Goal: Transaction & Acquisition: Purchase product/service

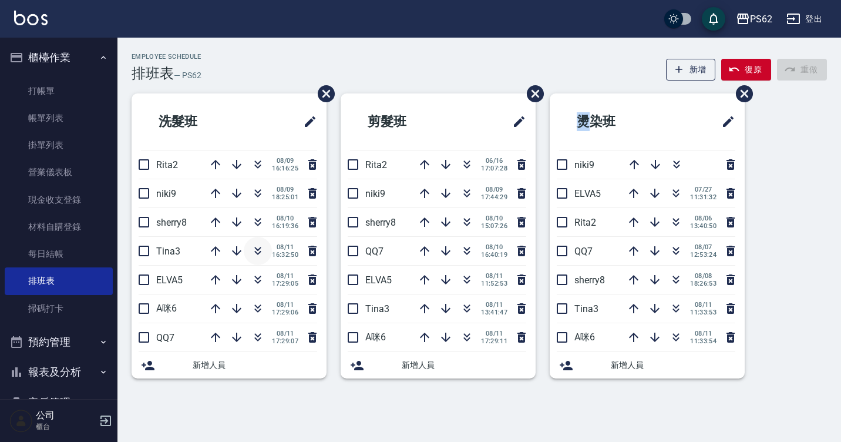
click at [258, 252] on icon "button" at bounding box center [258, 251] width 14 height 14
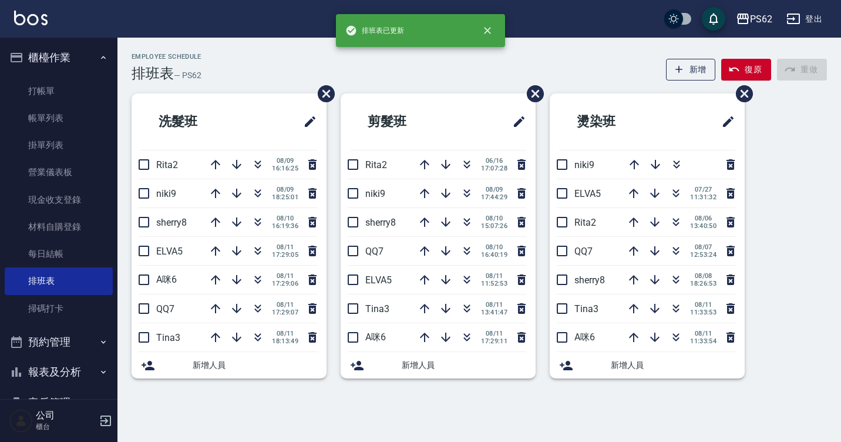
click at [250, 412] on div "Employee Schedule 排班表 — PS62 新增 復原 重做 洗髮班 Rita2 [DATE] 16:16:25 niki9 [DATE] 18…" at bounding box center [420, 221] width 841 height 442
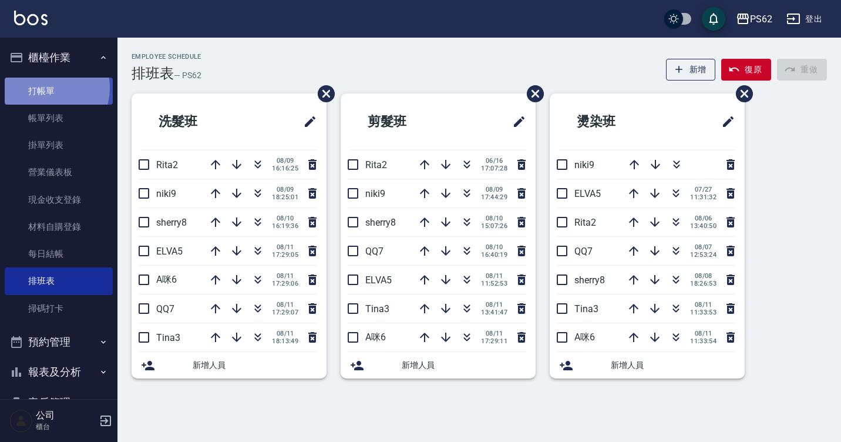
click at [49, 87] on link "打帳單" at bounding box center [59, 90] width 108 height 27
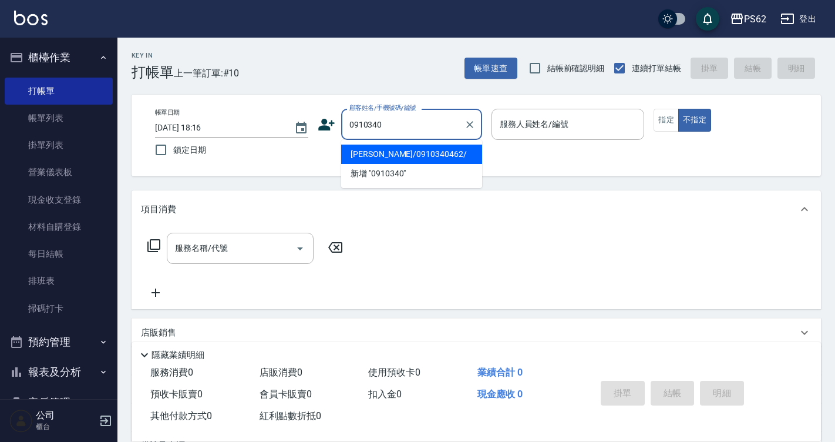
click at [426, 157] on li "[PERSON_NAME]/0910340462/" at bounding box center [411, 153] width 141 height 19
type input "[PERSON_NAME]/0910340462/"
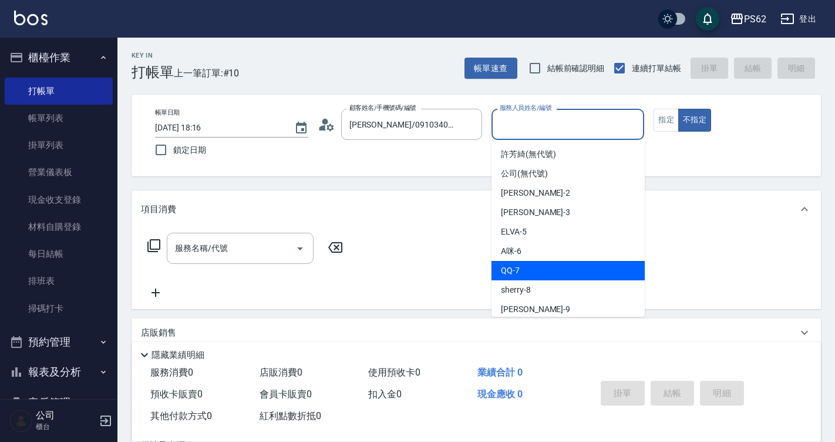
drag, startPoint x: 535, startPoint y: 120, endPoint x: 519, endPoint y: 267, distance: 147.7
click at [519, 267] on body "PS62 登出 櫃檯作業 打帳單 帳單列表 掛單列表 營業儀表板 現金收支登錄 材料自購登錄 每日結帳 排班表 掃碼打卡 預約管理 預約管理 單日預約紀錄 單…" at bounding box center [417, 286] width 835 height 572
click at [519, 267] on div "QQ -7" at bounding box center [567, 270] width 153 height 19
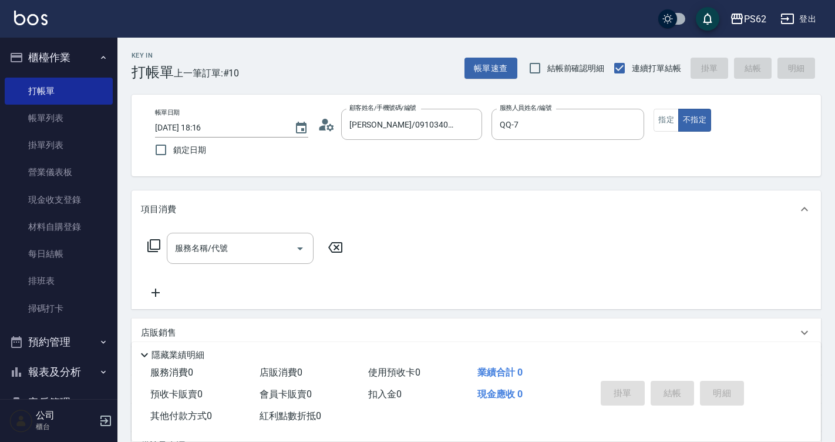
drag, startPoint x: 519, startPoint y: 267, endPoint x: 520, endPoint y: 251, distance: 15.9
click at [520, 251] on div "服務名稱/代號 服務名稱/代號" at bounding box center [476, 268] width 689 height 81
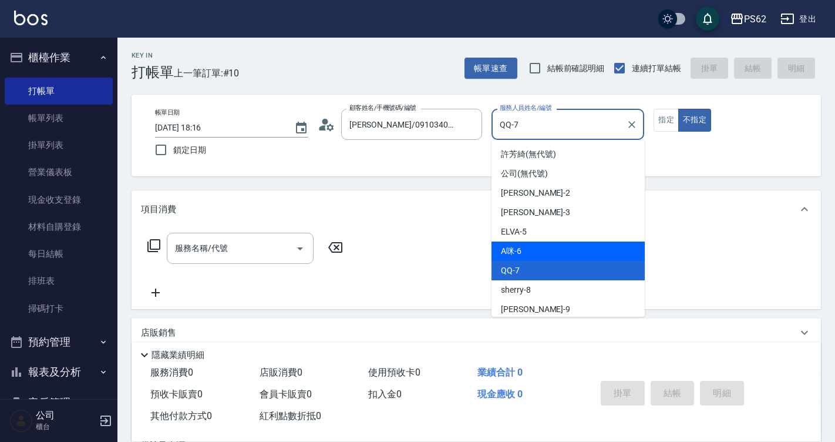
drag, startPoint x: 540, startPoint y: 118, endPoint x: 529, endPoint y: 248, distance: 130.2
click at [529, 248] on body "PS62 登出 櫃檯作業 打帳單 帳單列表 掛單列表 營業儀表板 現金收支登錄 材料自購登錄 每日結帳 排班表 掃碼打卡 預約管理 預約管理 單日預約紀錄 單…" at bounding box center [417, 286] width 835 height 572
click at [529, 248] on div "A咪 -6" at bounding box center [567, 250] width 153 height 19
type input "A咪-6"
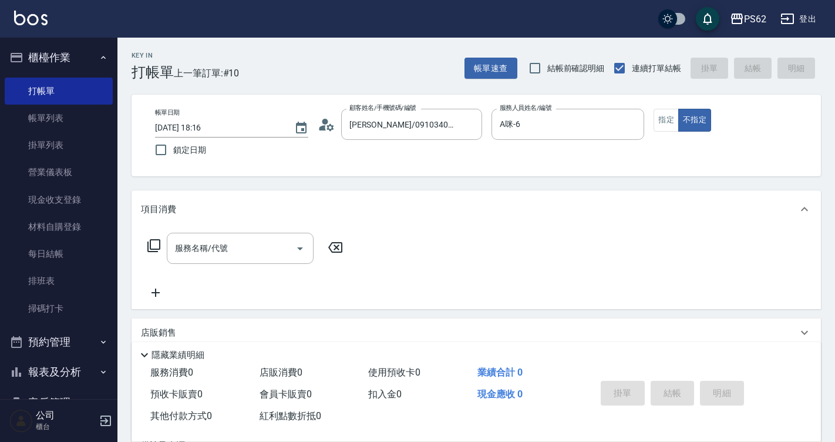
click at [159, 235] on div "服務名稱/代號 服務名稱/代號" at bounding box center [245, 247] width 209 height 31
click at [154, 244] on icon at bounding box center [154, 245] width 14 height 14
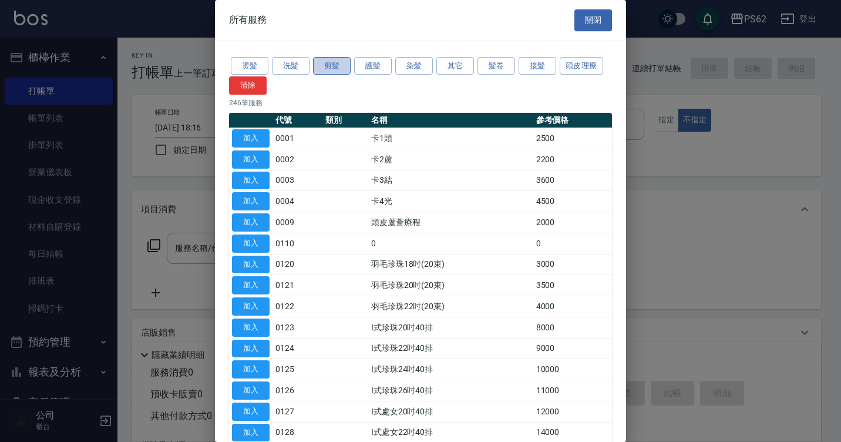
click at [343, 60] on button "剪髮" at bounding box center [332, 66] width 38 height 18
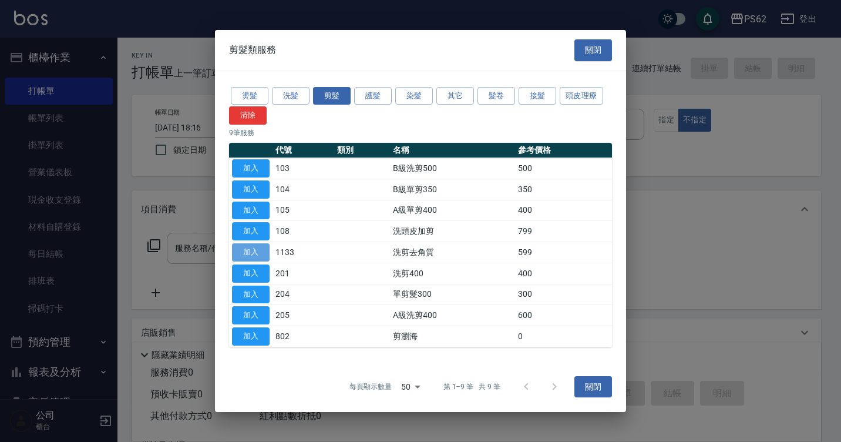
click at [257, 247] on button "加入" at bounding box center [251, 252] width 38 height 18
type input "洗剪去角質(1133)"
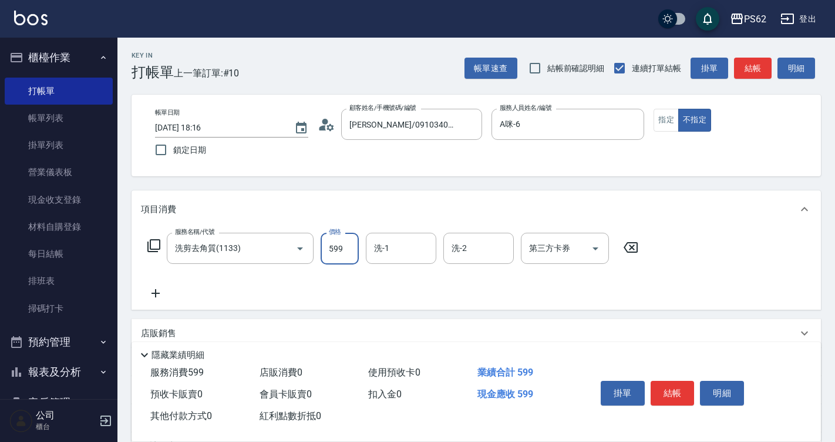
click at [352, 250] on input "599" at bounding box center [340, 248] width 38 height 32
type input "699"
click at [673, 389] on button "結帳" at bounding box center [673, 392] width 44 height 25
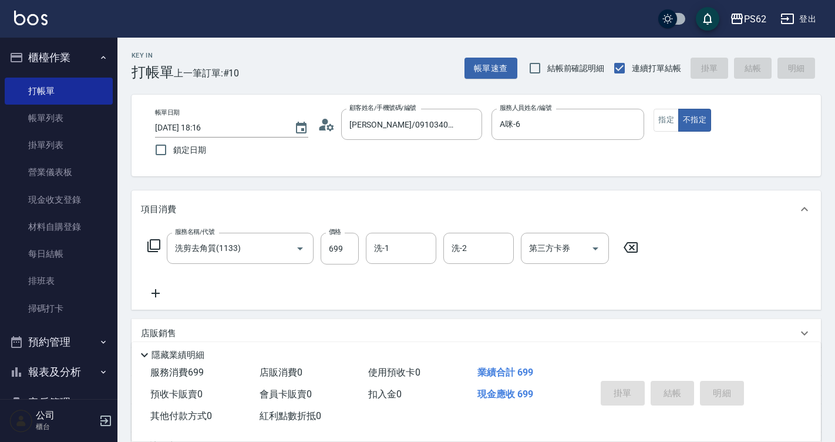
type input "2025/08/11 18:17"
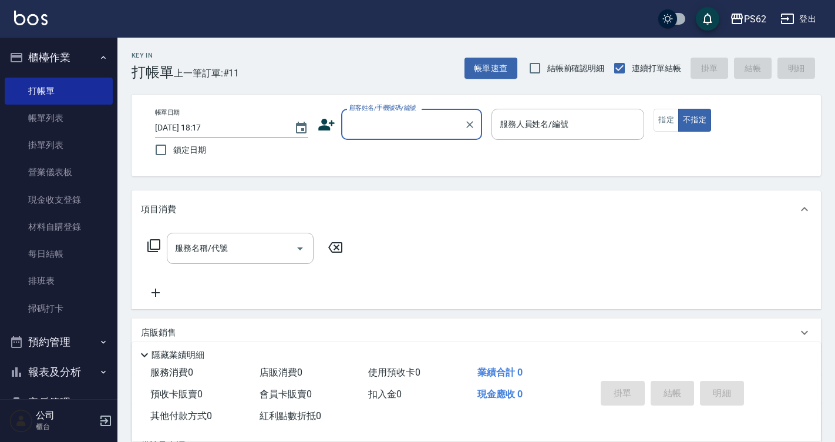
click at [367, 120] on input "顧客姓名/手機號碼/編號" at bounding box center [402, 124] width 113 height 21
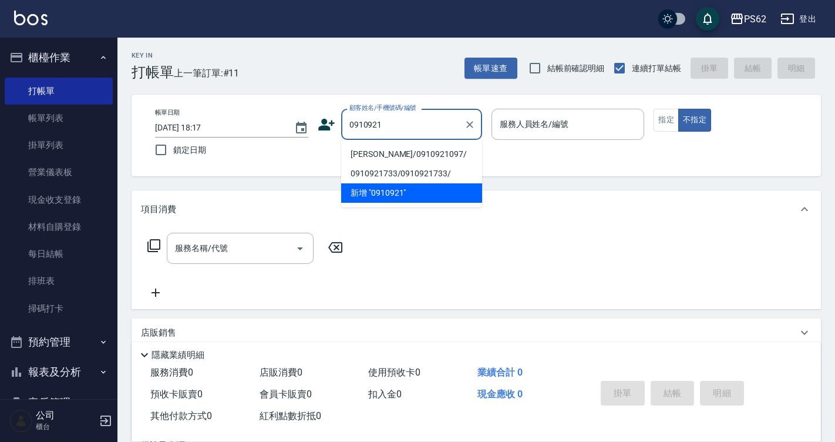
click at [380, 149] on li "[PERSON_NAME]/0910921097/" at bounding box center [411, 153] width 141 height 19
click at [380, 149] on div "帳單日期 2025/08/11 18:17 鎖定日期 顧客姓名/手機號碼/編號 0910921 顧客姓名/手機號碼/編號 服務人員姓名/編號 服務人員姓名/編…" at bounding box center [476, 135] width 661 height 53
type input "[PERSON_NAME]/0910921097/"
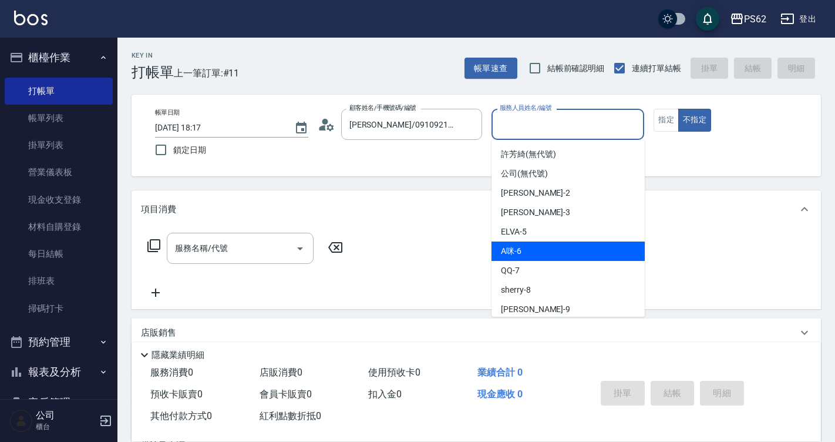
drag, startPoint x: 537, startPoint y: 125, endPoint x: 521, endPoint y: 247, distance: 122.6
click at [521, 247] on body "PS62 登出 櫃檯作業 打帳單 帳單列表 掛單列表 營業儀表板 現金收支登錄 材料自購登錄 每日結帳 排班表 掃碼打卡 預約管理 預約管理 單日預約紀錄 單…" at bounding box center [417, 286] width 835 height 572
click at [521, 247] on span "A咪 -6" at bounding box center [511, 251] width 21 height 12
type input "A咪-6"
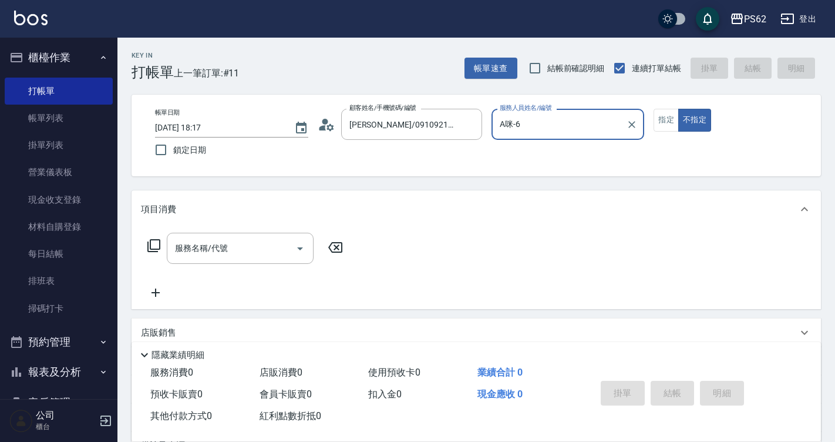
click at [154, 245] on icon at bounding box center [154, 245] width 14 height 14
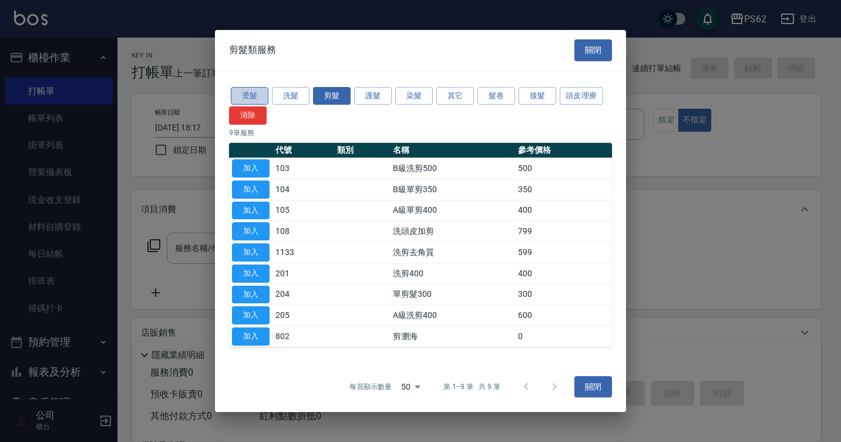
click at [252, 95] on button "燙髮" at bounding box center [250, 96] width 38 height 18
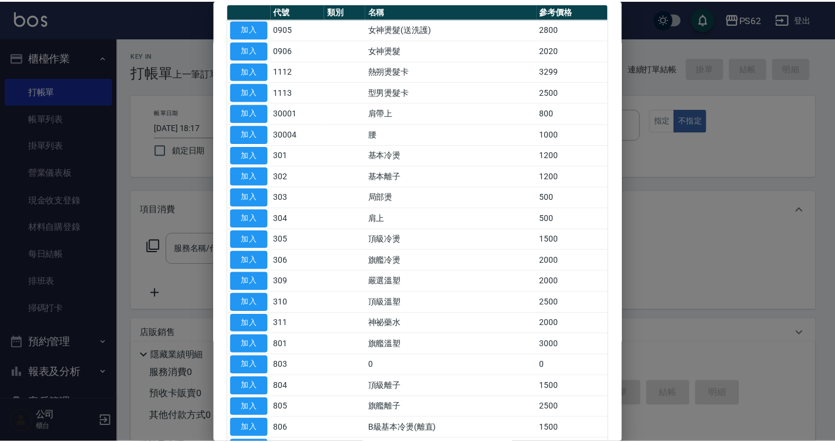
scroll to position [176, 0]
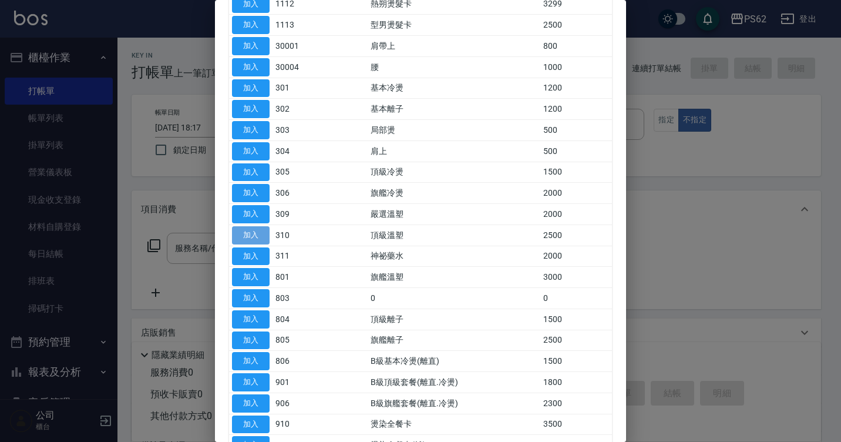
click at [250, 233] on button "加入" at bounding box center [251, 235] width 38 height 18
type input "頂級溫塑(310)"
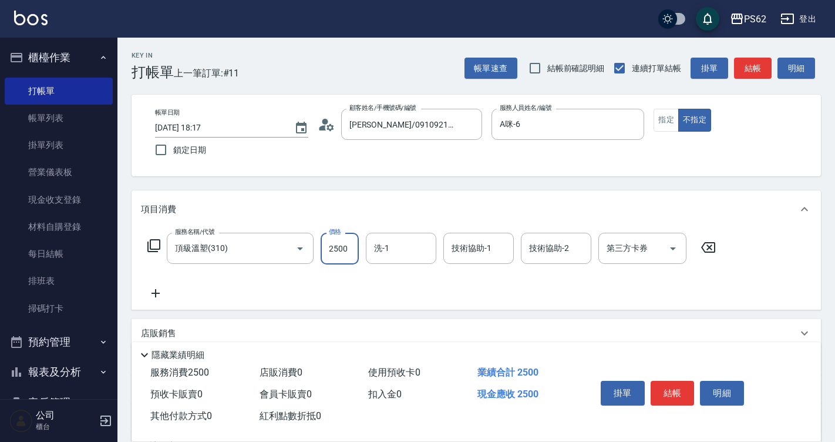
click at [347, 249] on input "2500" at bounding box center [340, 248] width 38 height 32
click at [347, 248] on input "430" at bounding box center [340, 248] width 38 height 32
type input "4300"
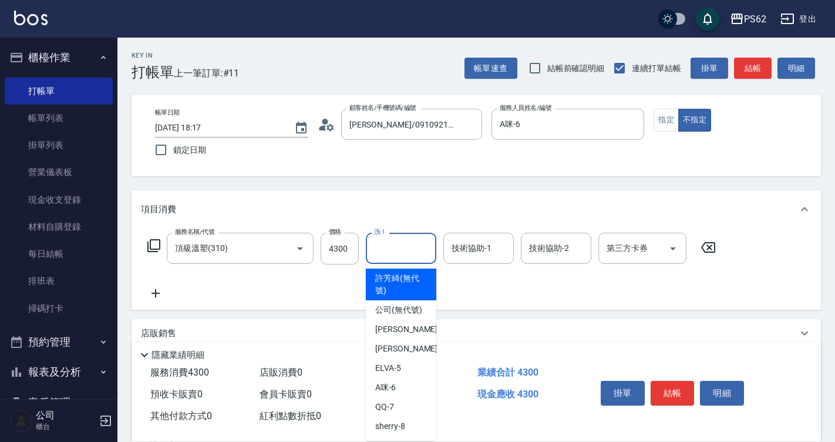
click at [396, 238] on input "洗-1" at bounding box center [401, 248] width 60 height 21
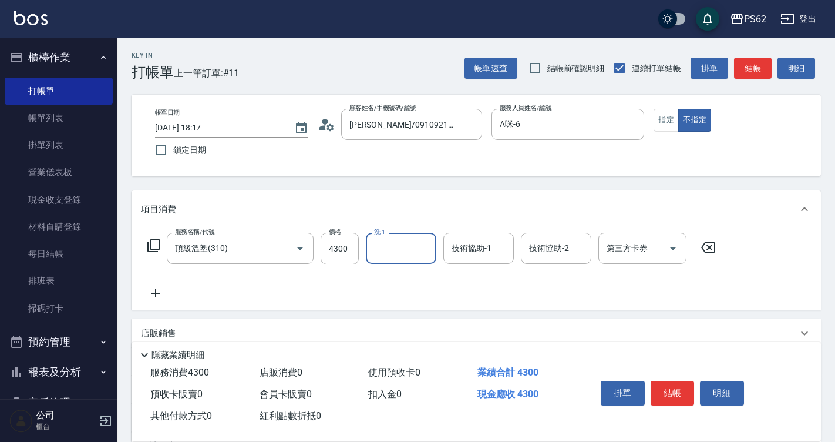
click at [397, 238] on input "洗-1" at bounding box center [401, 248] width 60 height 21
type input "[PERSON_NAME]-26"
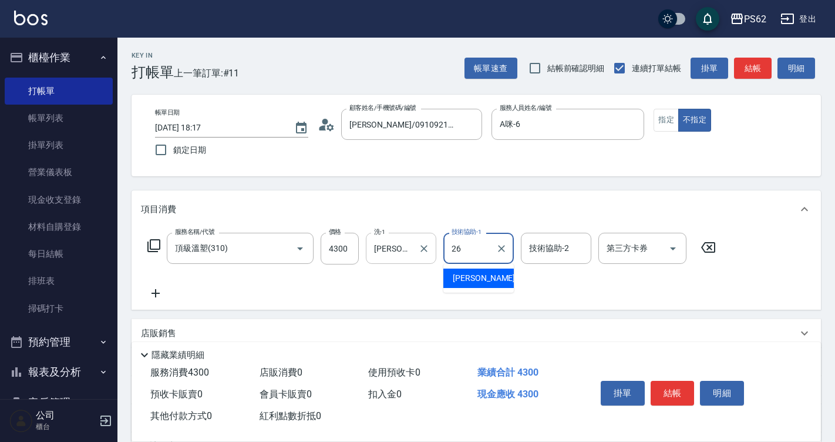
type input "[PERSON_NAME]-26"
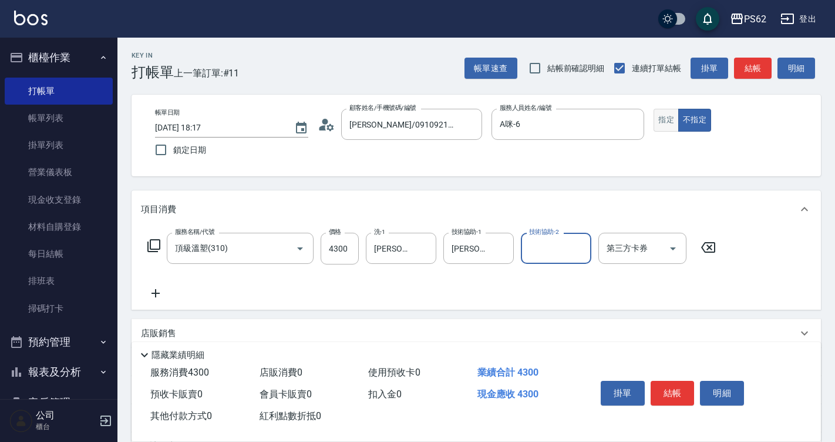
click at [661, 113] on button "指定" at bounding box center [665, 120] width 25 height 23
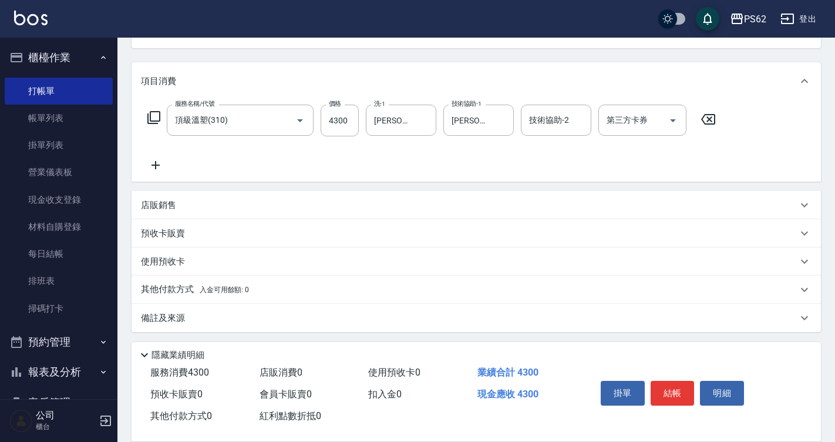
scroll to position [131, 0]
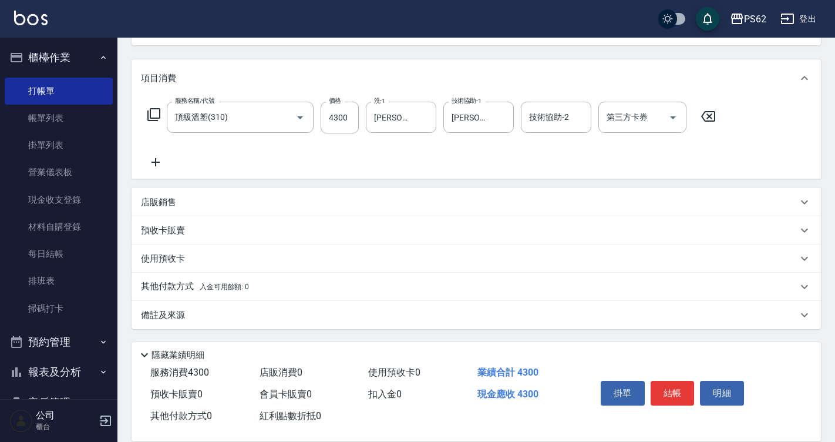
click at [161, 277] on div "其他付款方式 入金可用餘額: 0" at bounding box center [476, 286] width 689 height 28
click at [160, 279] on div "其他付款方式 入金可用餘額: 0" at bounding box center [476, 286] width 689 height 28
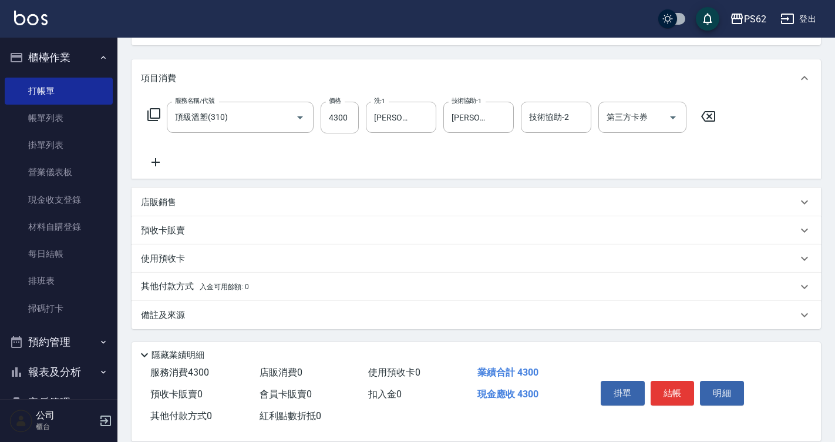
click at [186, 285] on p "其他付款方式 入金可用餘額: 0" at bounding box center [195, 286] width 108 height 13
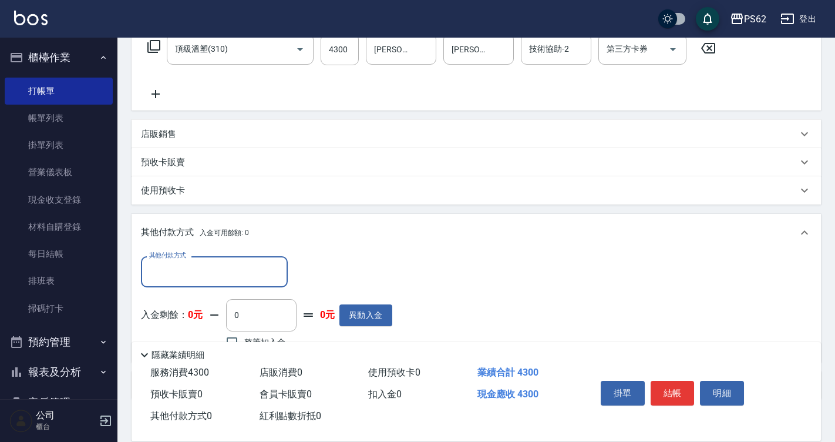
scroll to position [248, 0]
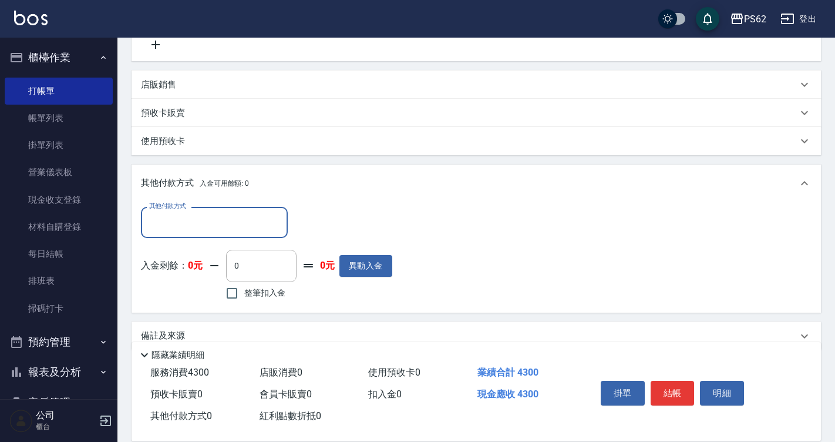
click at [191, 227] on input "其他付款方式" at bounding box center [214, 222] width 136 height 21
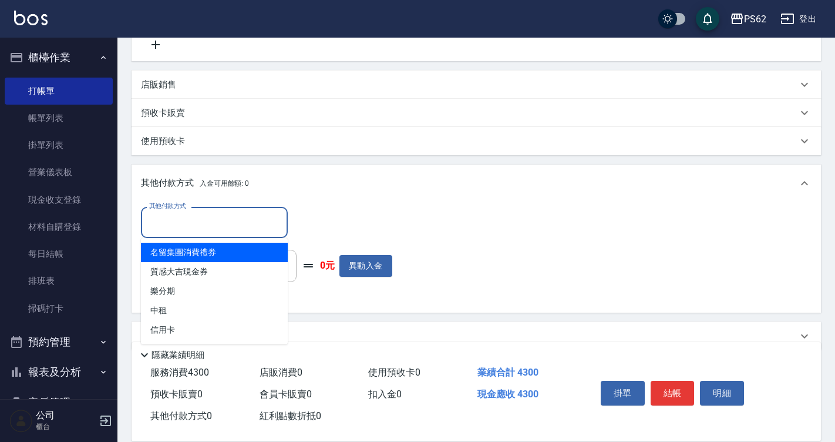
click at [191, 227] on input "其他付款方式" at bounding box center [214, 222] width 136 height 21
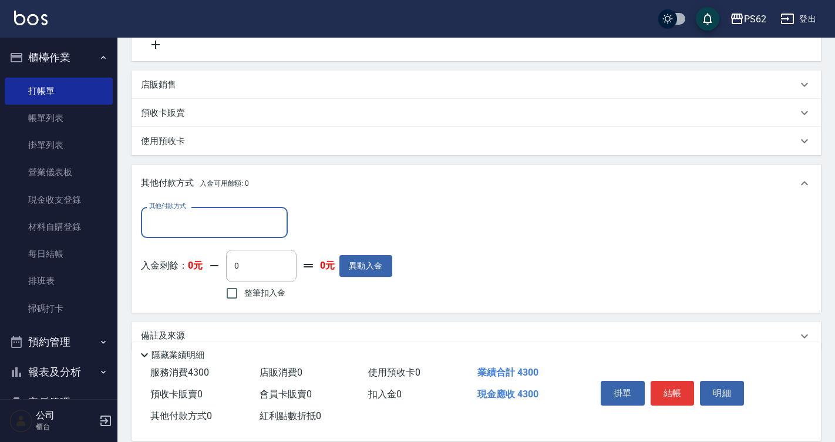
drag, startPoint x: 191, startPoint y: 227, endPoint x: 191, endPoint y: 247, distance: 19.4
click at [191, 247] on div "其他付款方式 其他付款方式 入金剩餘： 0元 0 ​ 整筆扣入金 0元 異動入金" at bounding box center [266, 255] width 251 height 96
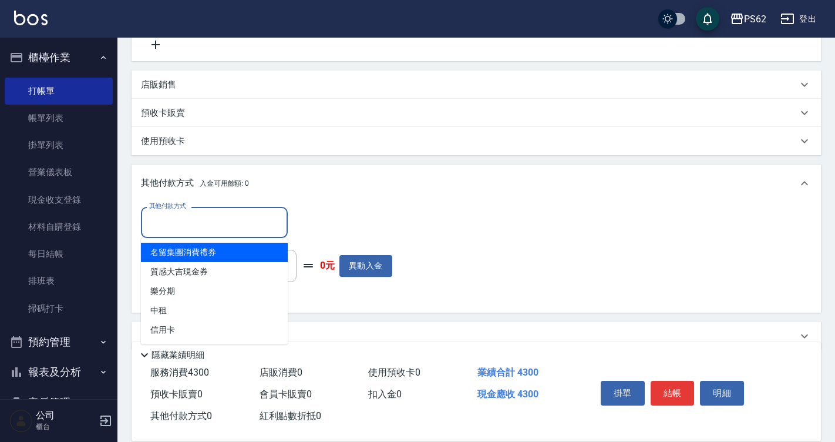
click at [181, 215] on input "其他付款方式" at bounding box center [214, 222] width 136 height 21
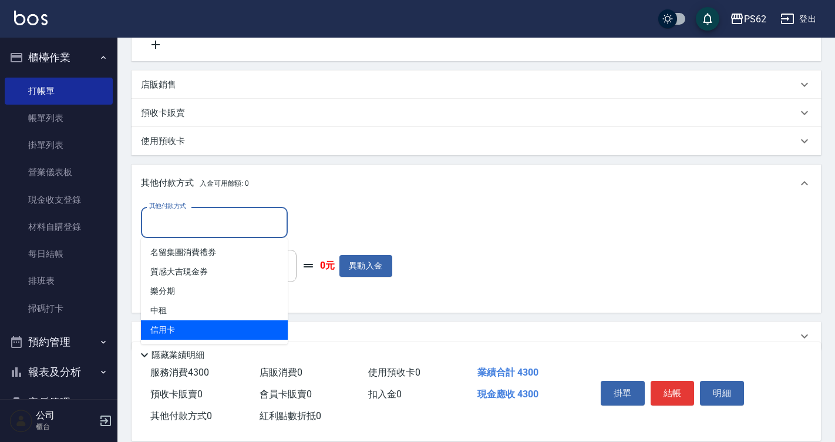
click at [184, 331] on span "信用卡" at bounding box center [214, 329] width 147 height 19
type input "信用卡"
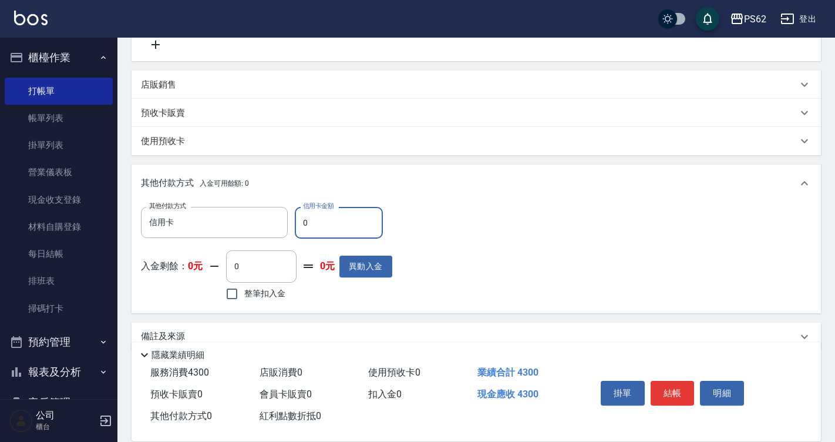
click at [322, 231] on input "0" at bounding box center [339, 223] width 88 height 32
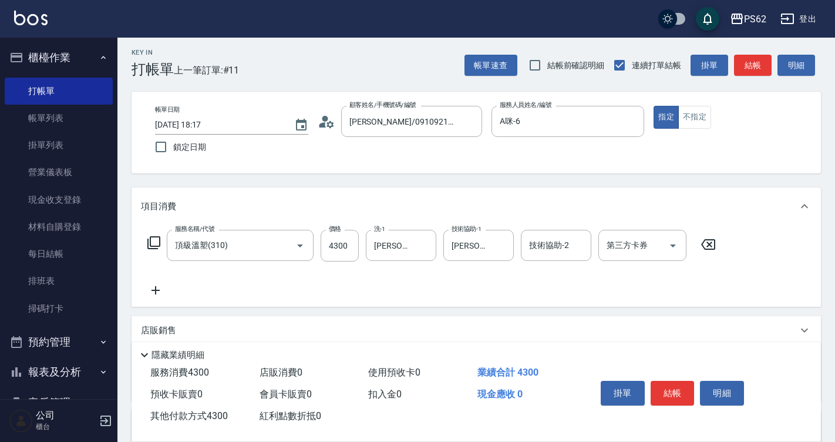
scroll to position [0, 0]
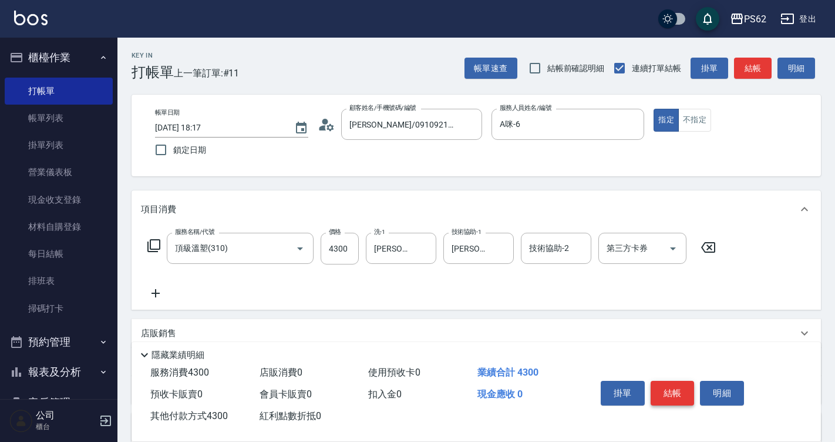
type input "4300"
click at [679, 384] on button "結帳" at bounding box center [673, 392] width 44 height 25
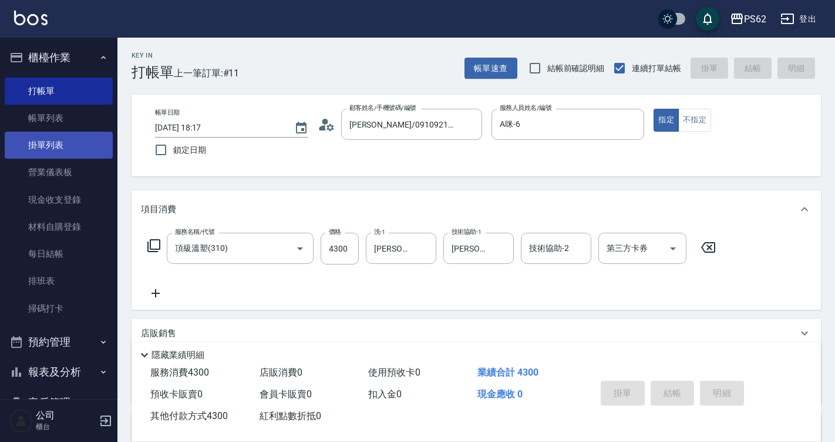
type input "2025/08/11 18:19"
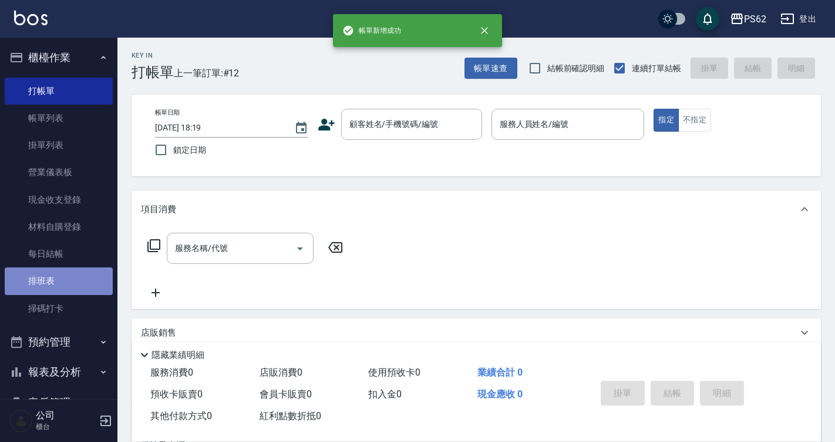
click at [69, 285] on link "排班表" at bounding box center [59, 280] width 108 height 27
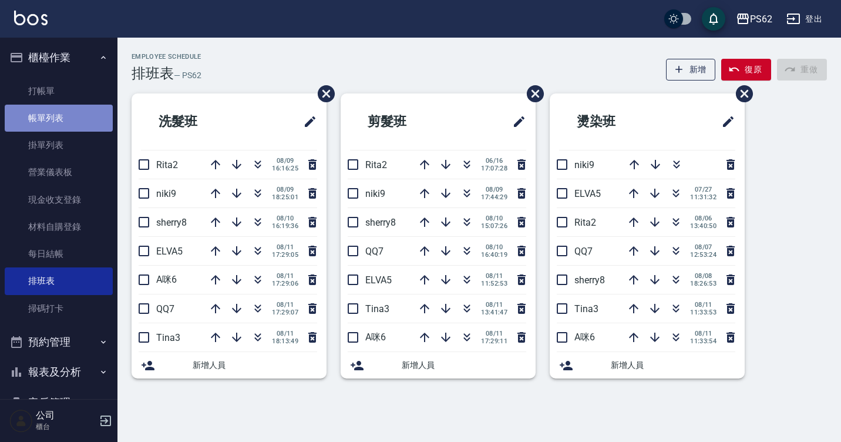
click at [85, 105] on link "帳單列表" at bounding box center [59, 118] width 108 height 27
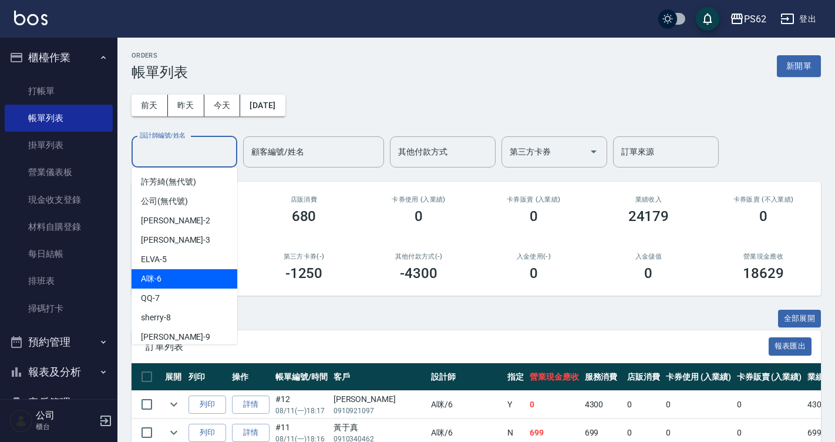
drag, startPoint x: 188, startPoint y: 150, endPoint x: 174, endPoint y: 274, distance: 124.6
click at [174, 274] on body "PS62 登出 櫃檯作業 打帳單 帳單列表 掛單列表 營業儀表板 現金收支登錄 材料自購登錄 每日結帳 排班表 掃碼打卡 預約管理 預約管理 單日預約紀錄 單…" at bounding box center [417, 387] width 835 height 774
click at [174, 274] on div "A咪 -6" at bounding box center [185, 278] width 106 height 19
type input "A咪-6"
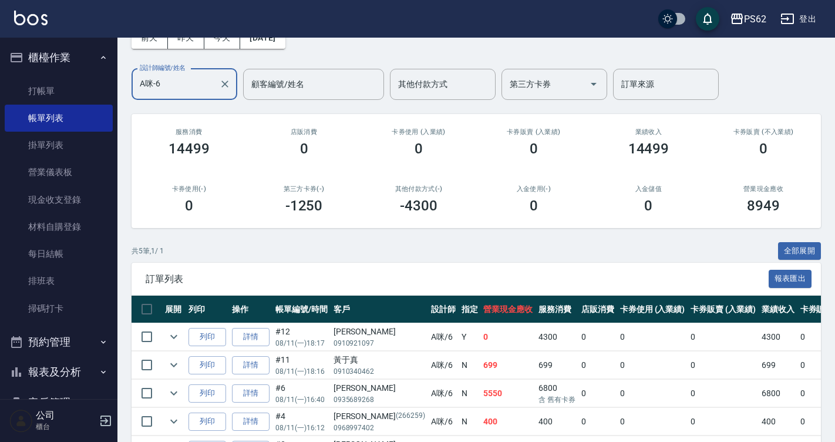
scroll to position [144, 0]
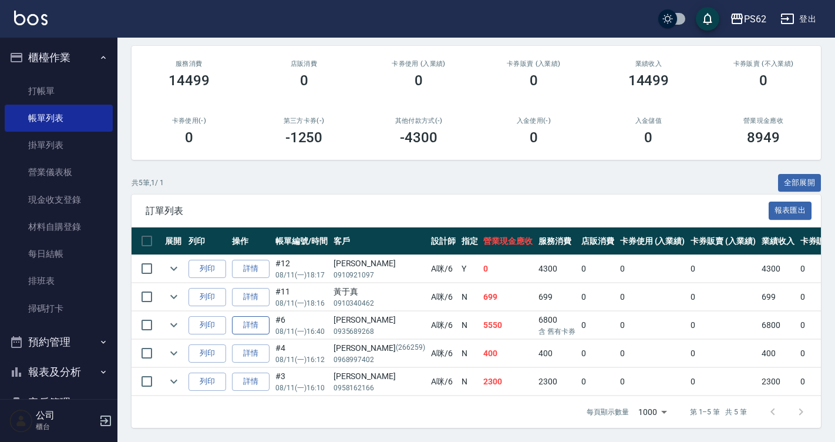
click at [255, 316] on link "詳情" at bounding box center [251, 325] width 38 height 18
click at [255, 316] on div "ORDERS 帳單列表 新開單 前天 昨天 今天 2025/08/11 設計師編號/姓名 A咪-6 設計師編號/姓名 顧客編號/姓名 顧客編號/姓名 其他付款…" at bounding box center [417, 152] width 835 height 577
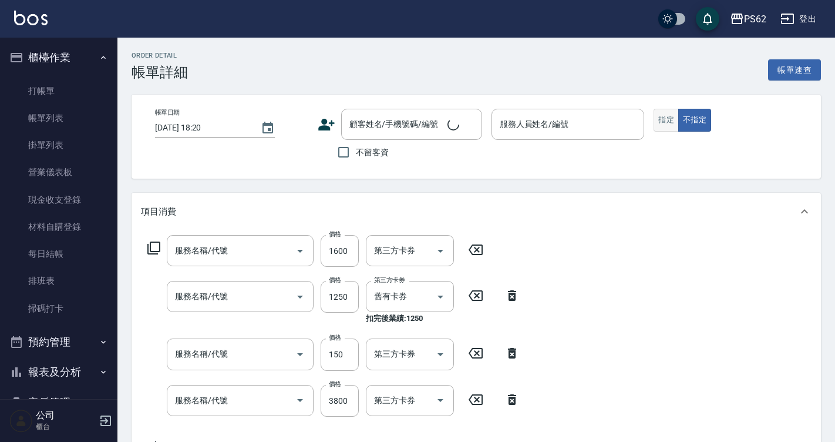
click at [669, 120] on button "指定" at bounding box center [665, 120] width 25 height 23
type input "2025/08/11 16:40"
type input "A咪-6"
type input "日式結構護髮(自購)(510)"
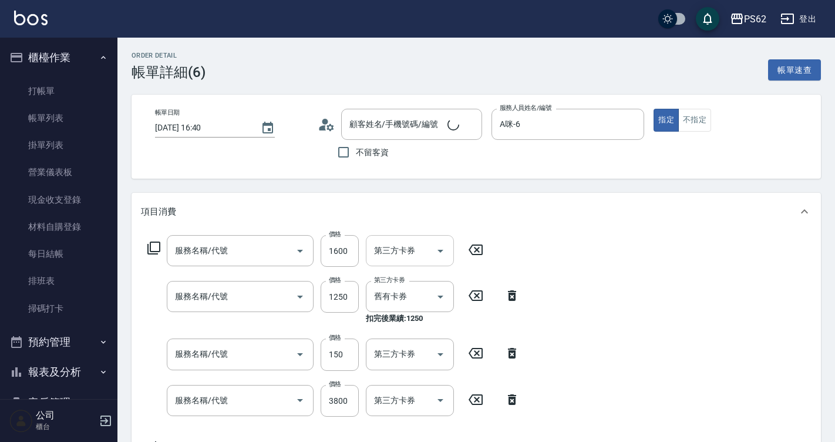
type input "頭皮卡使用(2024)(1212)"
type input "洗髮(101)"
type input "頂級溫塑(310)"
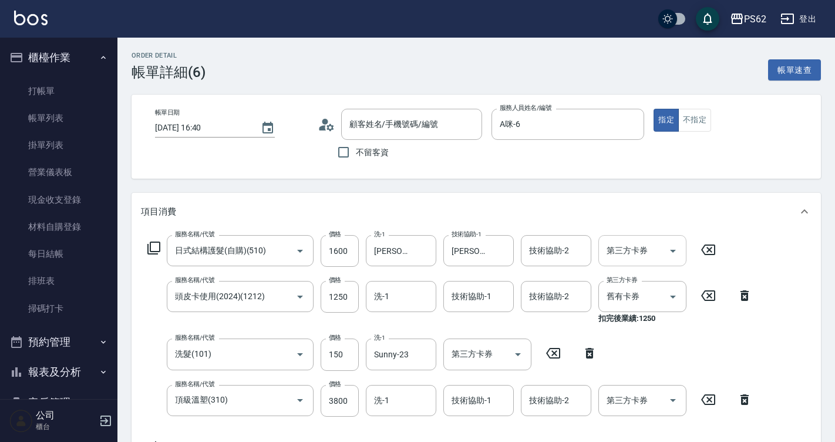
type input "[PERSON_NAME]/0935689268/"
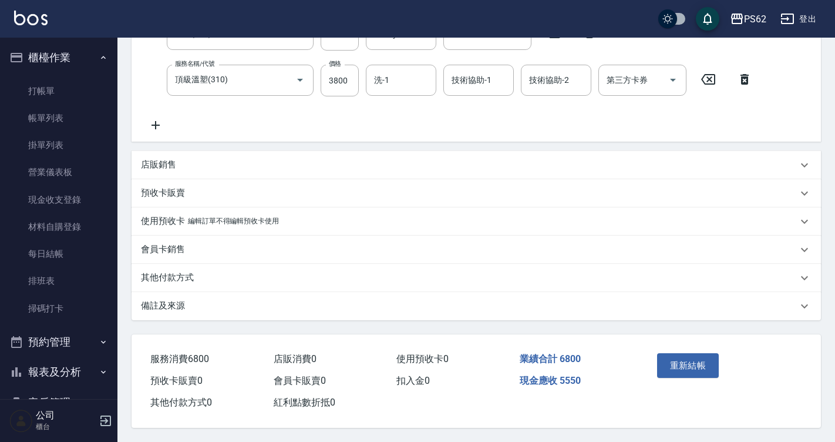
scroll to position [325, 0]
click at [678, 355] on button "重新結帳" at bounding box center [688, 365] width 62 height 25
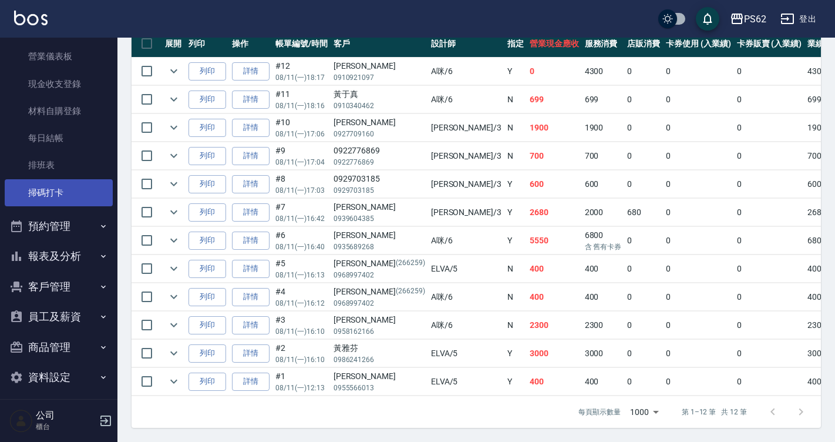
scroll to position [123, 0]
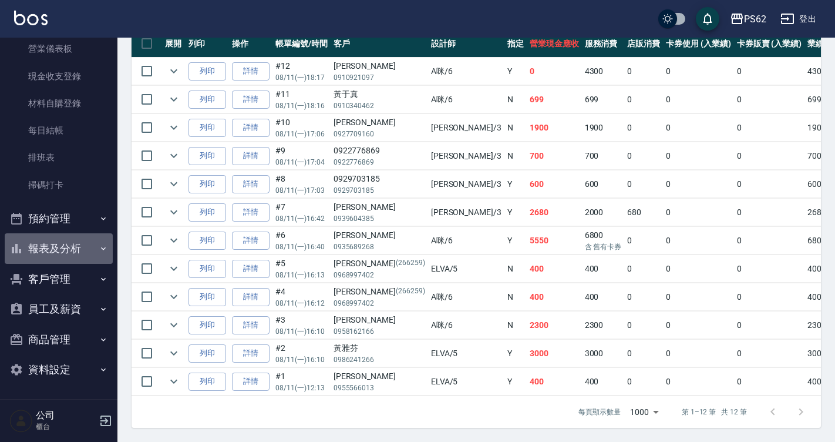
click at [73, 254] on button "報表及分析" at bounding box center [59, 248] width 108 height 31
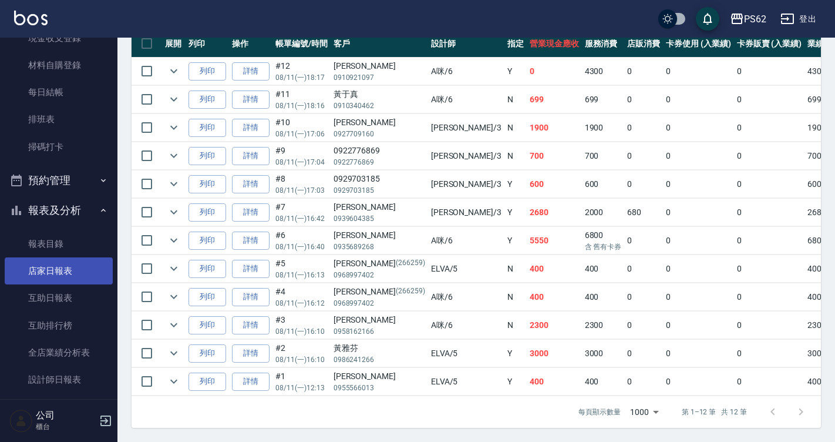
scroll to position [182, 0]
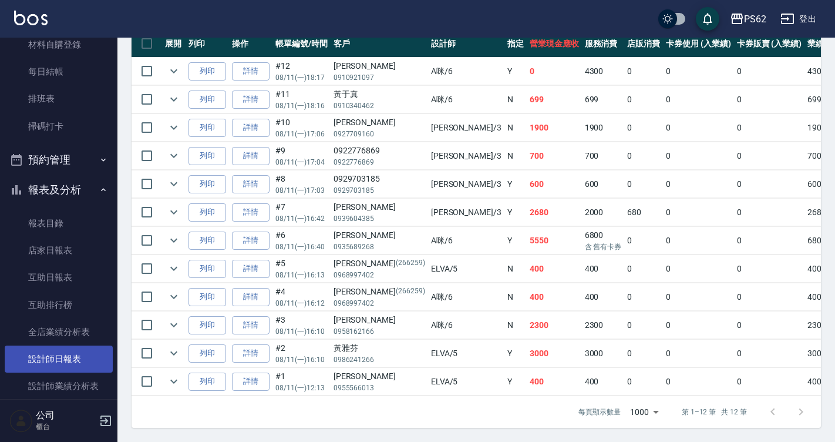
click at [83, 354] on link "設計師日報表" at bounding box center [59, 358] width 108 height 27
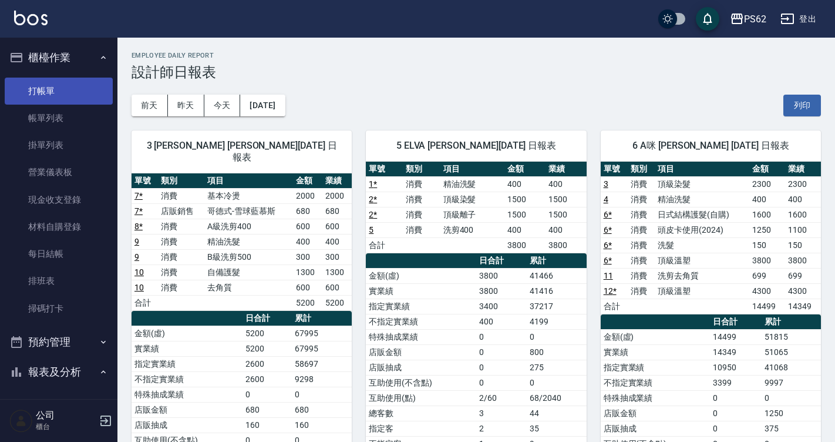
click at [92, 97] on link "打帳單" at bounding box center [59, 90] width 108 height 27
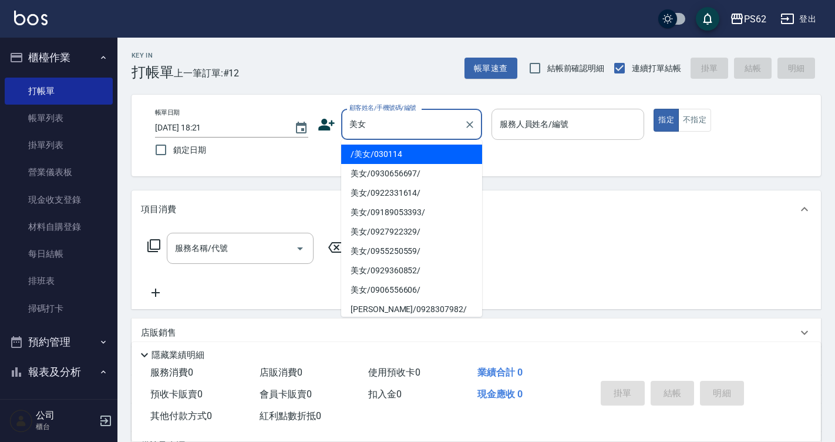
type input "/美女/030114"
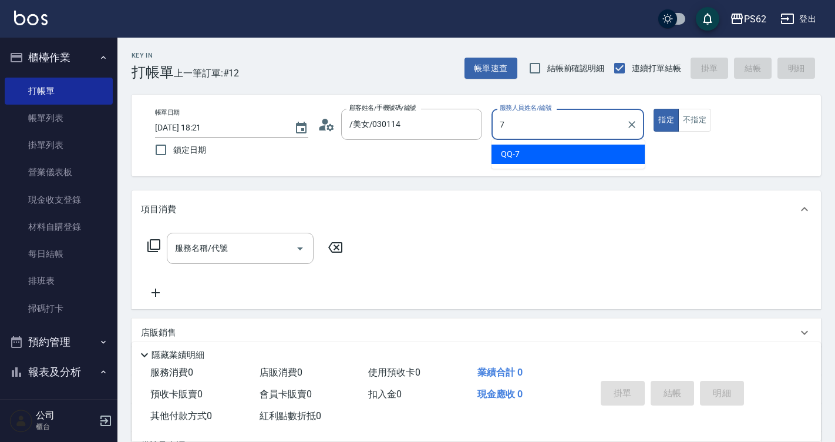
type input "QQ-7"
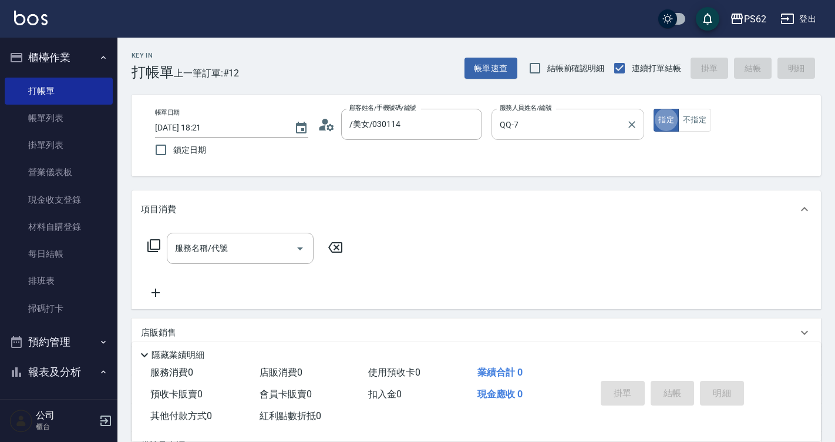
type button "true"
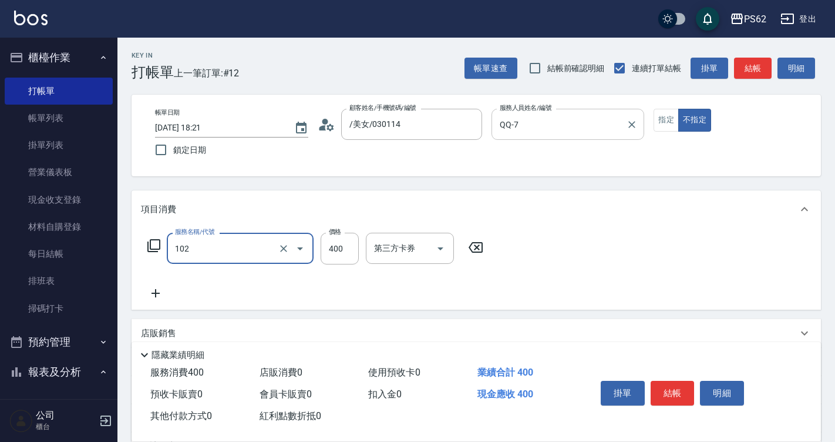
type input "精油洗髮(102)"
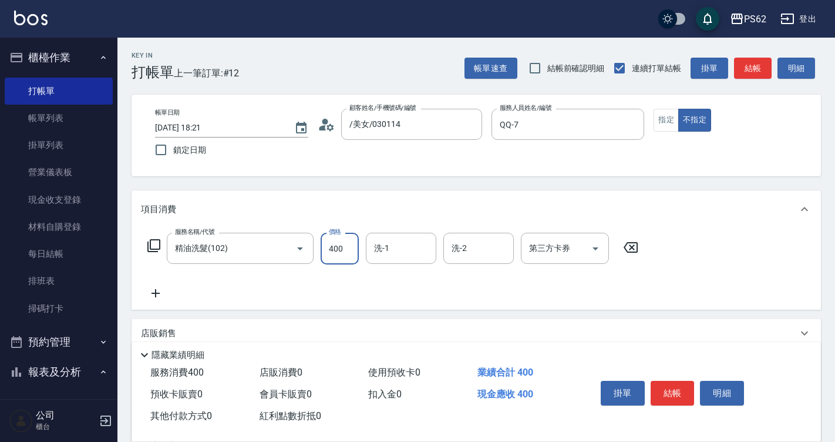
click at [670, 367] on div "掛單 結帳 明細" at bounding box center [694, 394] width 225 height 65
click at [674, 414] on div "掛單 結帳 明細" at bounding box center [694, 394] width 225 height 65
click at [669, 393] on button "結帳" at bounding box center [673, 392] width 44 height 25
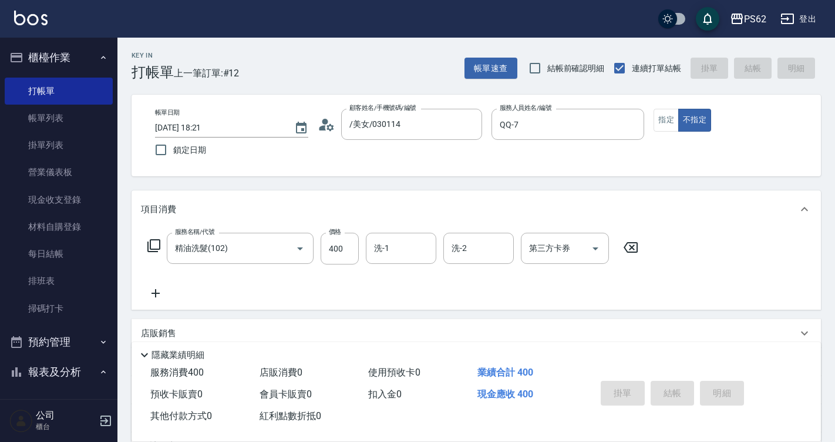
type input "2025/08/11 18:27"
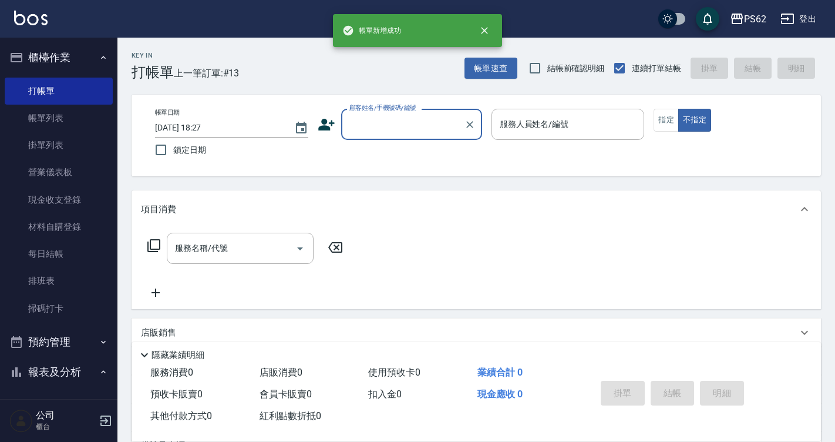
click at [379, 116] on input "顧客姓名/手機號碼/編號" at bounding box center [402, 124] width 113 height 21
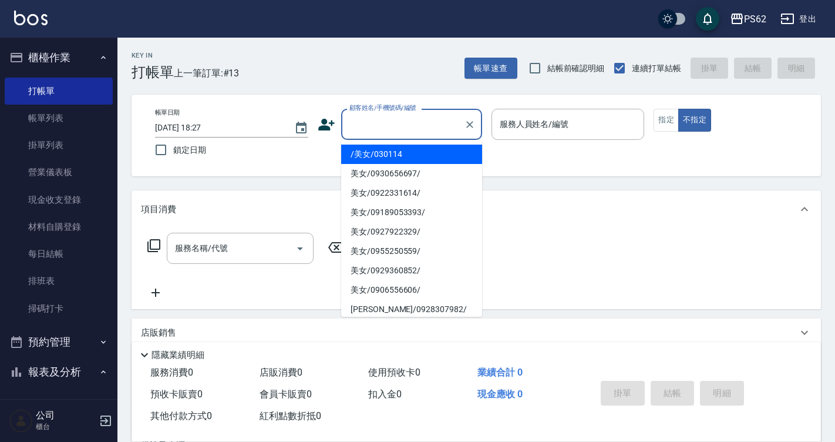
click at [366, 160] on li "/美女/030114" at bounding box center [411, 153] width 141 height 19
type input "/美女/030114"
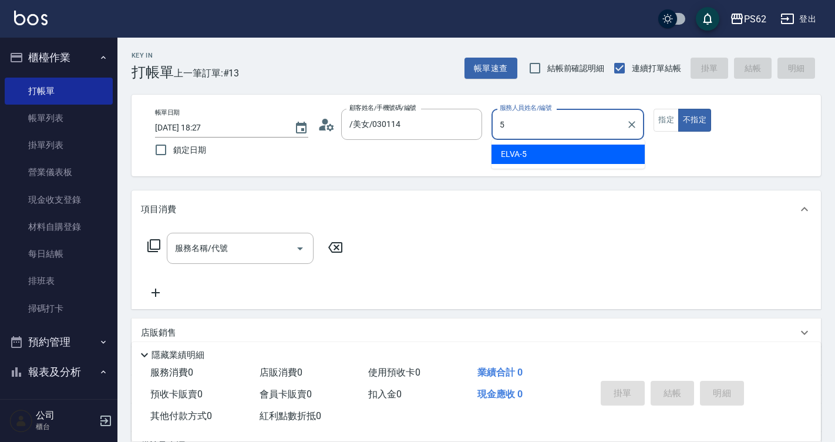
type input "ELVA-5"
type button "false"
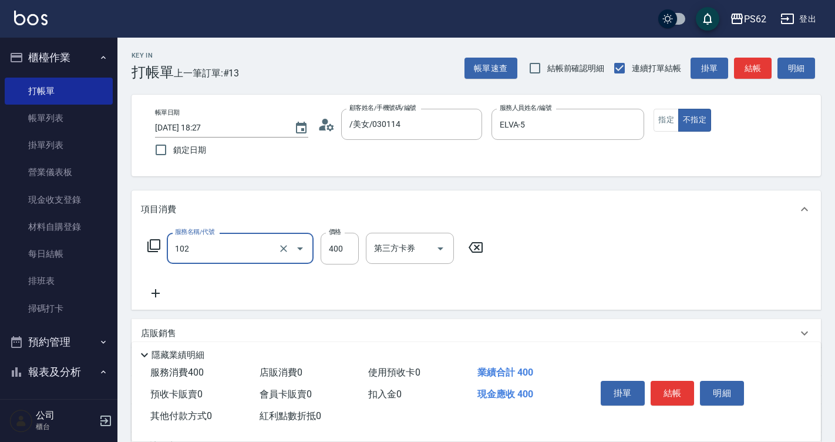
type input "精油洗髮(102)"
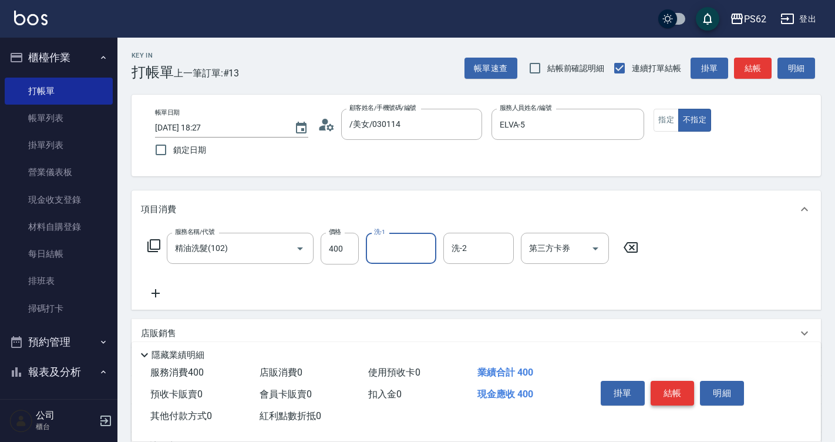
click at [672, 387] on button "結帳" at bounding box center [673, 392] width 44 height 25
click at [672, 387] on div "掛單 結帳 明細" at bounding box center [672, 394] width 153 height 37
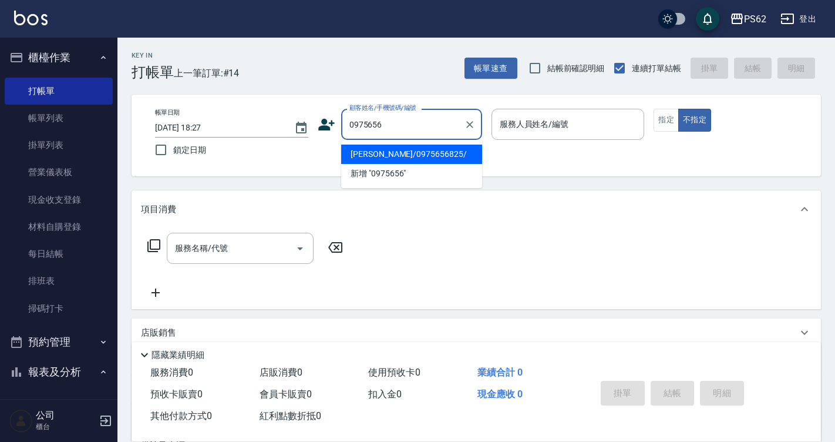
type input "[PERSON_NAME]/0975656825/"
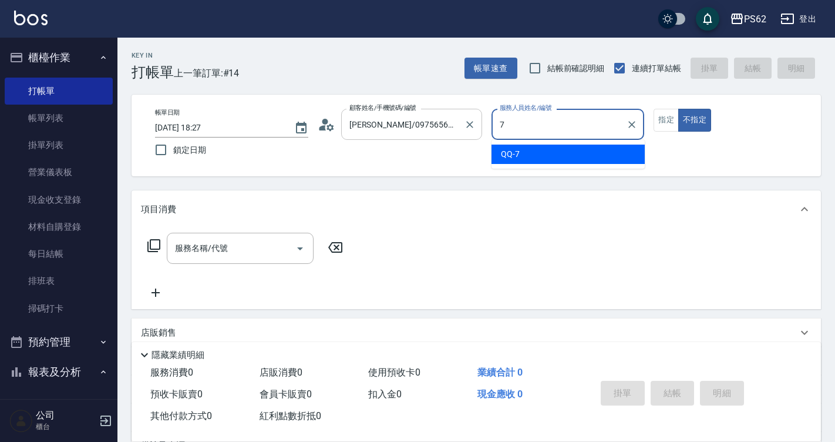
type input "QQ-7"
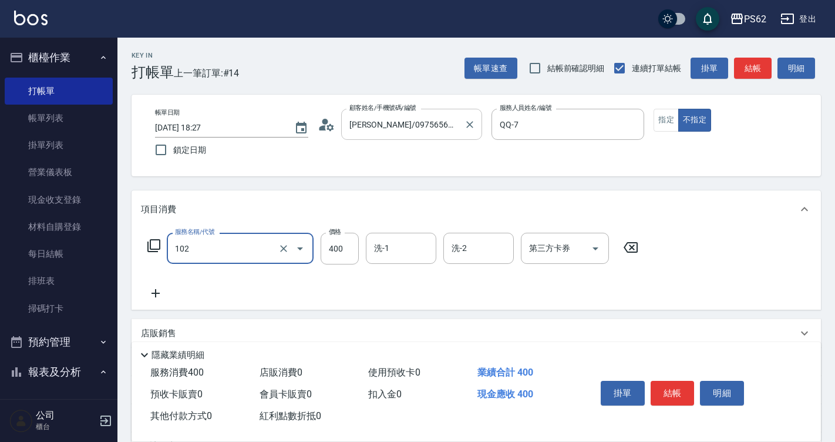
type input "精油洗髮(102)"
type input "500"
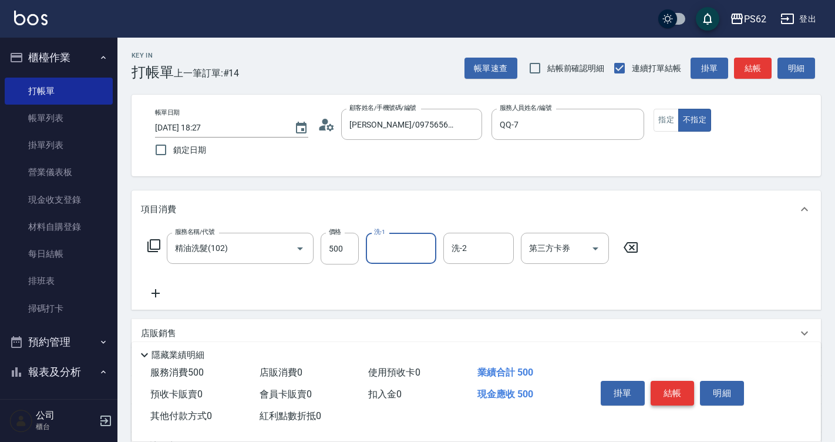
click at [676, 399] on button "結帳" at bounding box center [673, 392] width 44 height 25
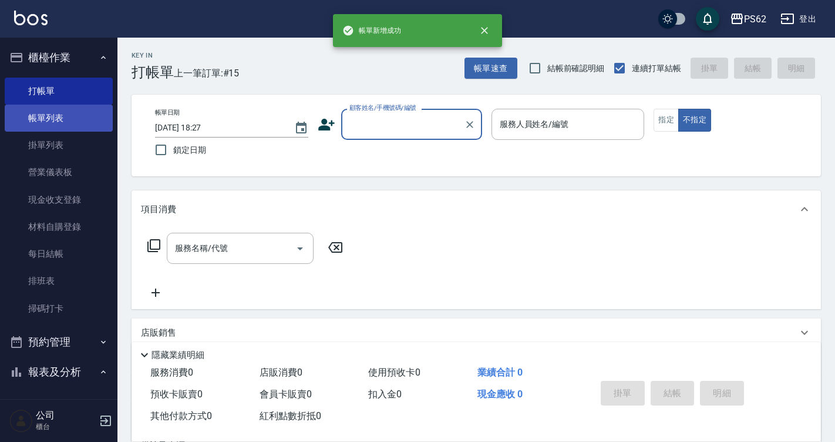
click at [32, 122] on link "帳單列表" at bounding box center [59, 118] width 108 height 27
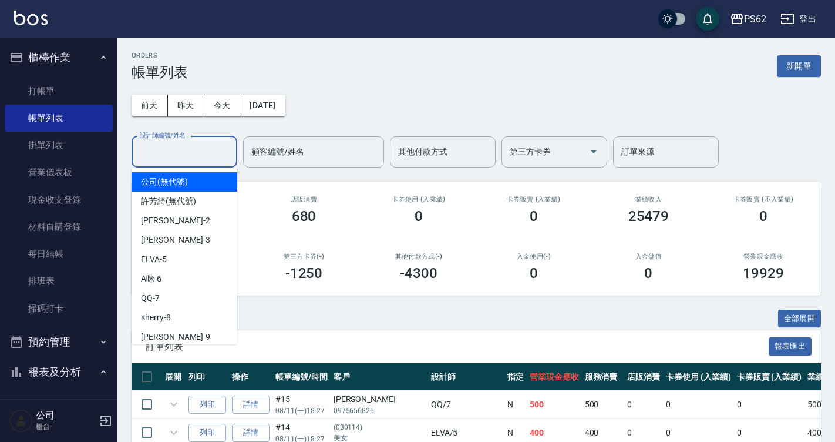
click at [175, 154] on input "設計師編號/姓名" at bounding box center [184, 151] width 95 height 21
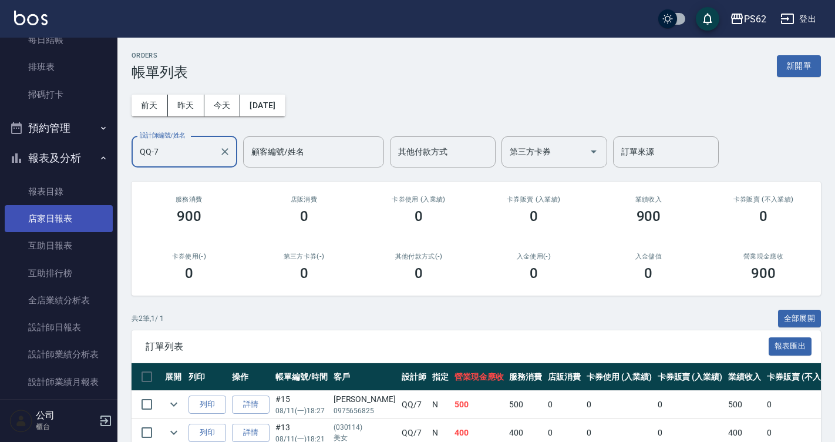
scroll to position [235, 0]
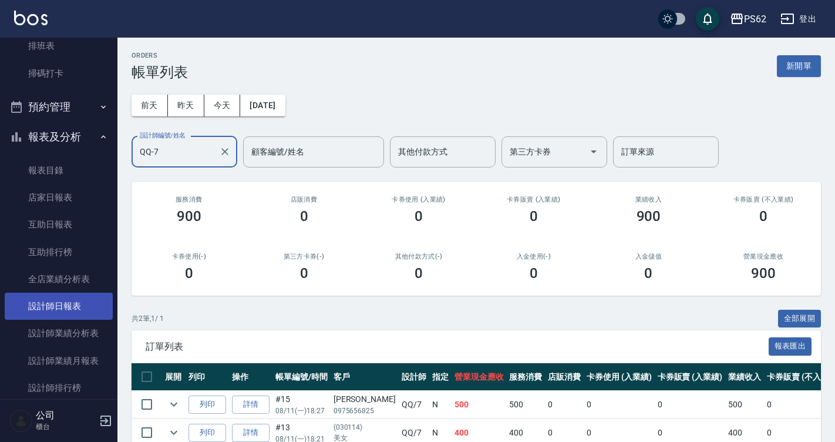
type input "QQ-7"
click at [50, 301] on link "設計師日報表" at bounding box center [59, 305] width 108 height 27
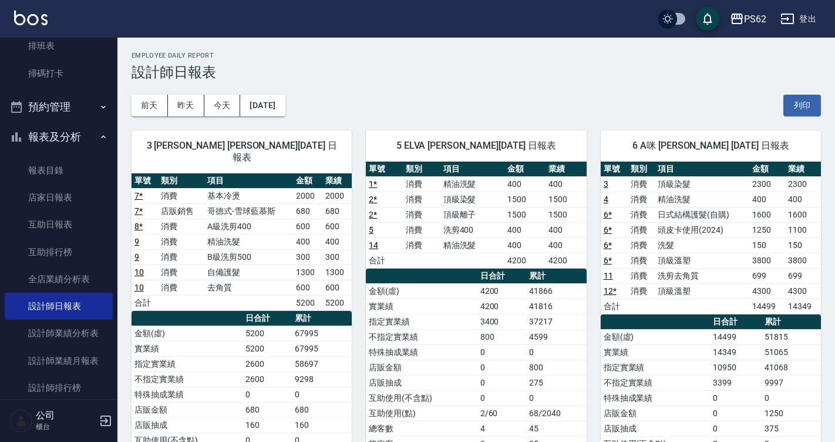
click at [461, 245] on td "精油洗髮" at bounding box center [472, 244] width 65 height 15
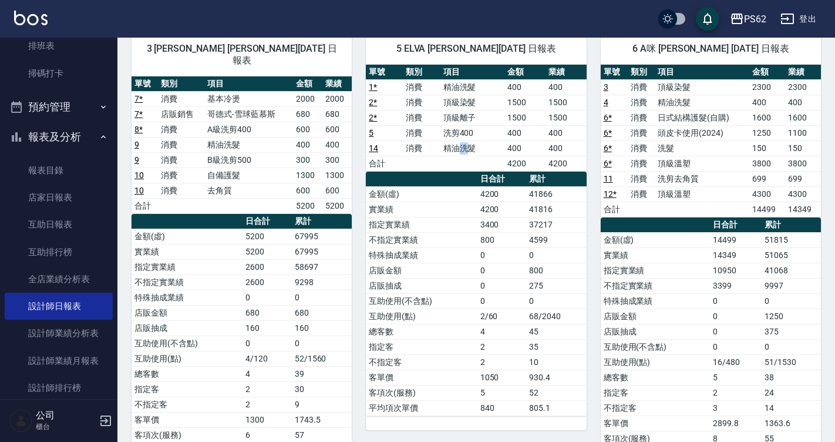
scroll to position [117, 0]
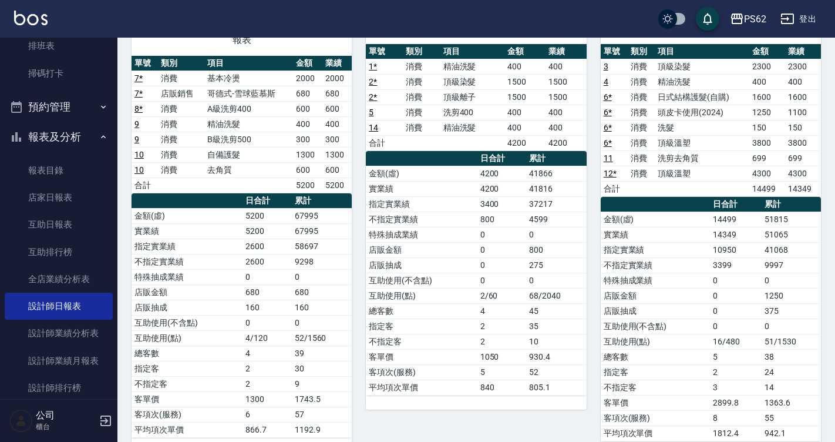
click at [434, 168] on td "金額(虛)" at bounding box center [421, 173] width 111 height 15
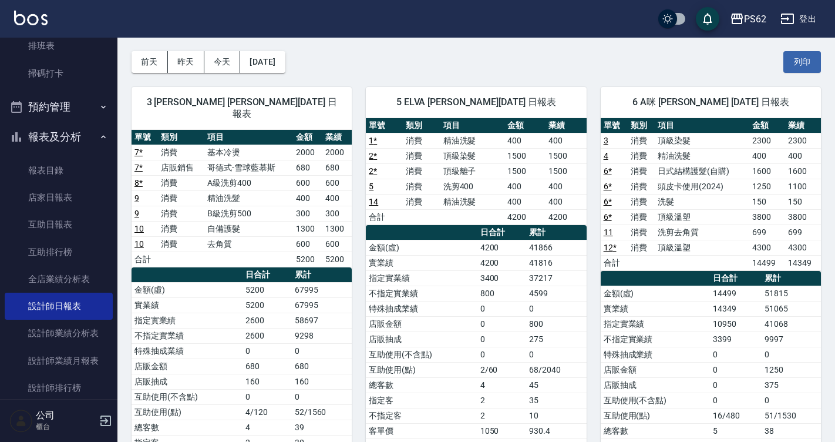
scroll to position [0, 0]
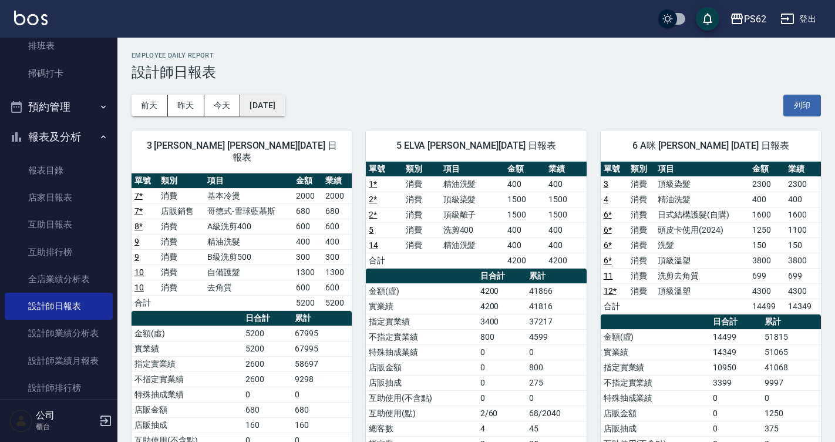
click at [285, 103] on button "2025/08/11" at bounding box center [262, 106] width 45 height 22
click at [282, 114] on button "2025/08/11" at bounding box center [262, 106] width 45 height 22
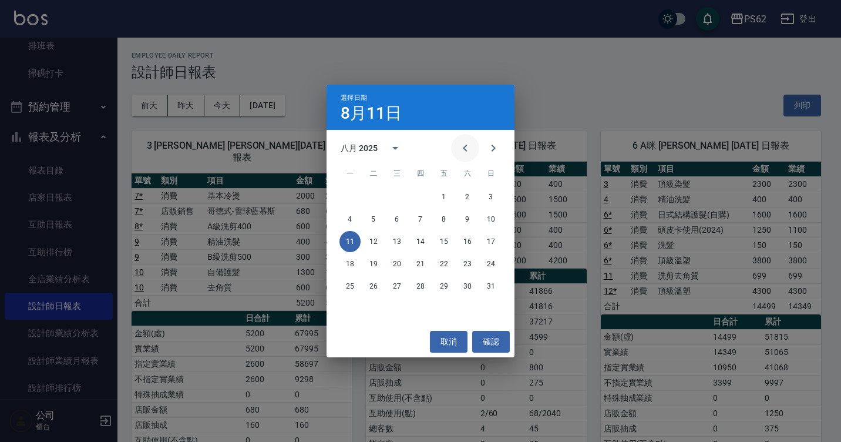
click at [473, 151] on button "Previous month" at bounding box center [465, 148] width 28 height 28
click at [441, 216] on button "11" at bounding box center [443, 218] width 21 height 21
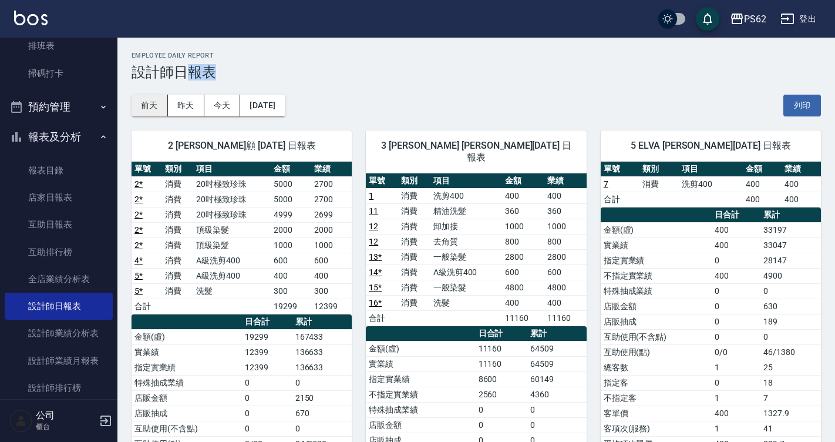
click at [151, 98] on button "前天" at bounding box center [150, 106] width 36 height 22
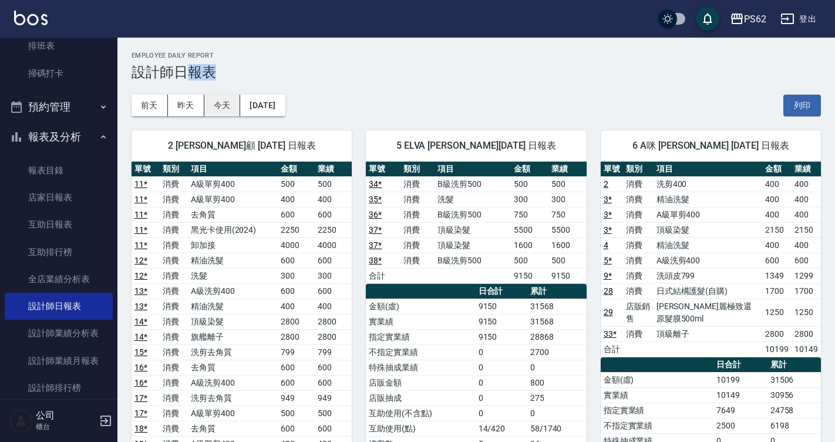
click at [237, 97] on button "今天" at bounding box center [222, 106] width 36 height 22
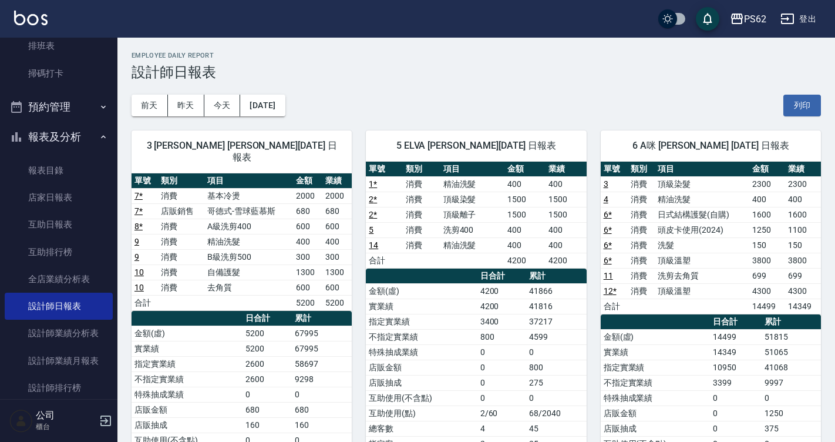
click at [65, 32] on div "PS62 登出" at bounding box center [417, 19] width 835 height 38
click at [48, 58] on link "排班表" at bounding box center [59, 45] width 108 height 27
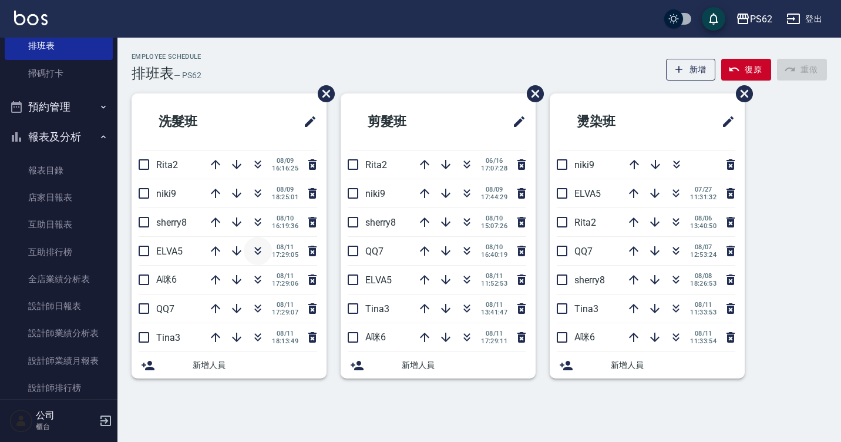
click at [260, 252] on icon "button" at bounding box center [258, 253] width 6 height 4
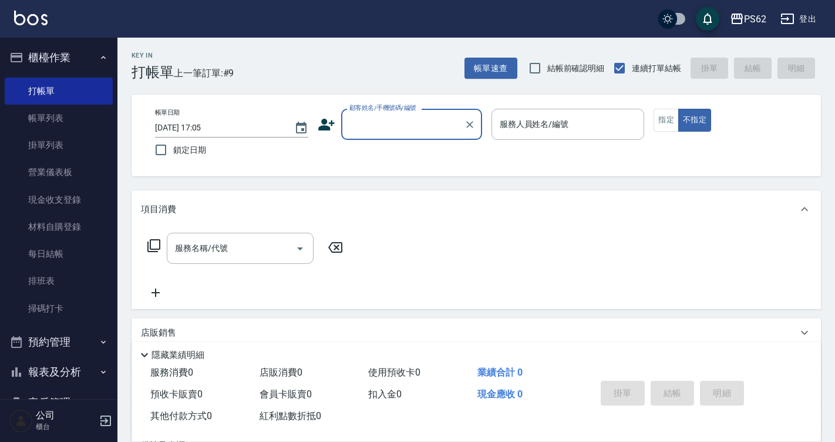
click at [365, 136] on div "顧客姓名/手機號碼/編號" at bounding box center [411, 124] width 141 height 31
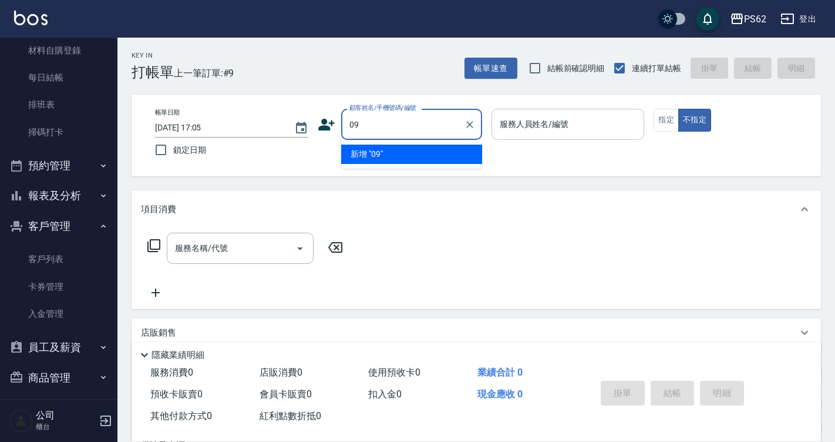
type input "0"
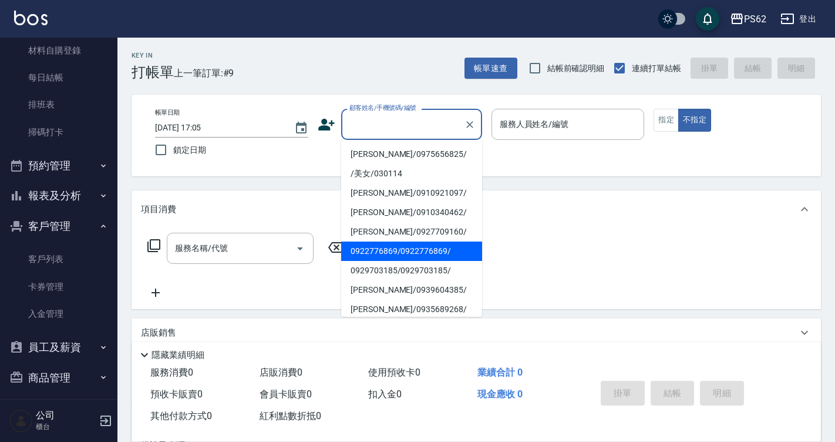
drag, startPoint x: 0, startPoint y: 0, endPoint x: 571, endPoint y: 219, distance: 611.2
click at [571, 219] on div "項目消費" at bounding box center [476, 209] width 689 height 38
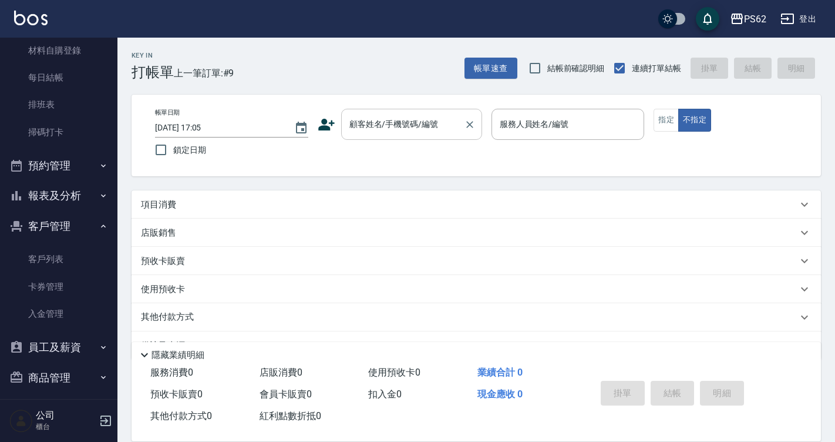
click at [380, 111] on div "顧客姓名/手機號碼/編號" at bounding box center [411, 124] width 141 height 31
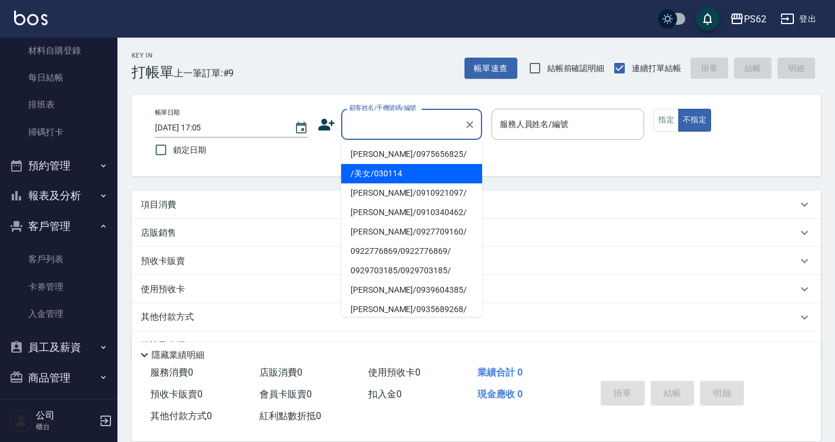
click at [368, 169] on li "/美女/030114" at bounding box center [411, 173] width 141 height 19
click at [368, 169] on div "帳單日期 2025/08/11 17:05 鎖定日期 顧客姓名/手機號碼/編號 顧客姓名/手機號碼/編號 服務人員姓名/編號 服務人員姓名/編號 指定 不指定" at bounding box center [476, 136] width 689 height 82
type input "/美女/030114"
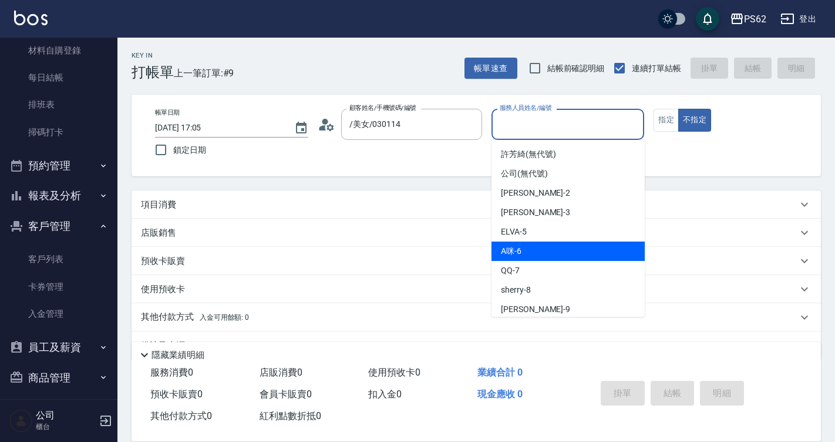
drag, startPoint x: 531, startPoint y: 124, endPoint x: 524, endPoint y: 245, distance: 121.1
click at [524, 245] on body "PS62 登出 櫃檯作業 打帳單 帳單列表 掛單列表 營業儀表板 現金收支登錄 材料自購登錄 每日結帳 排班表 掃碼打卡 預約管理 預約管理 單日預約紀錄 單…" at bounding box center [417, 236] width 835 height 472
click at [524, 245] on div "A咪 -6" at bounding box center [567, 250] width 153 height 19
type input "A咪-6"
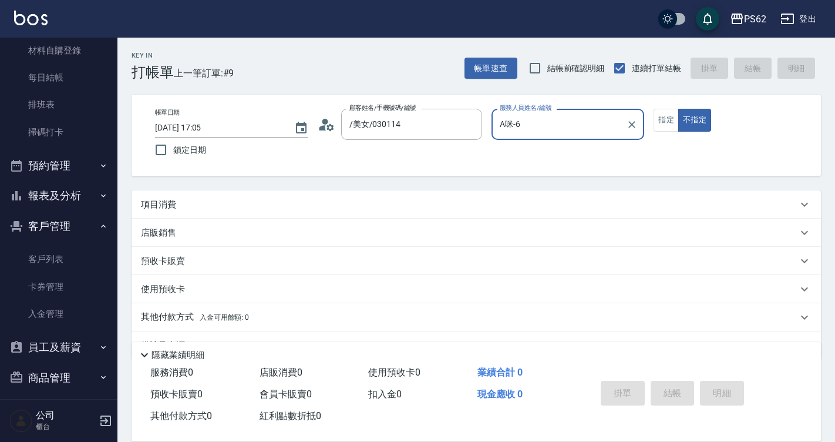
click at [167, 204] on p "項目消費" at bounding box center [158, 204] width 35 height 12
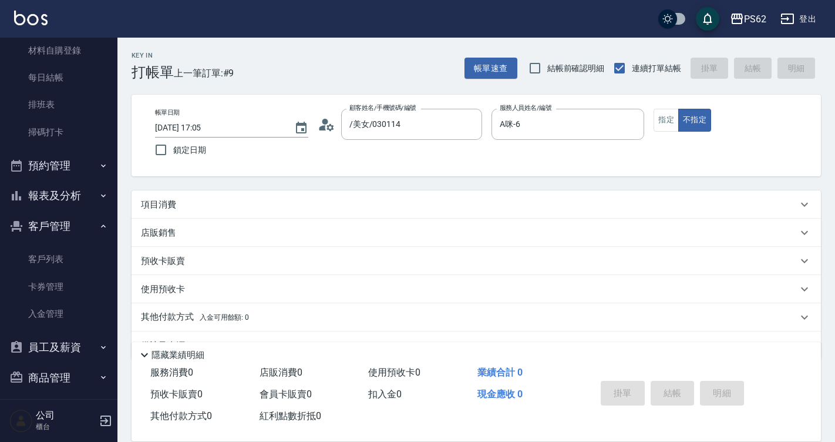
click at [167, 204] on p "項目消費" at bounding box center [158, 204] width 35 height 12
click at [165, 207] on p "項目消費" at bounding box center [158, 204] width 35 height 12
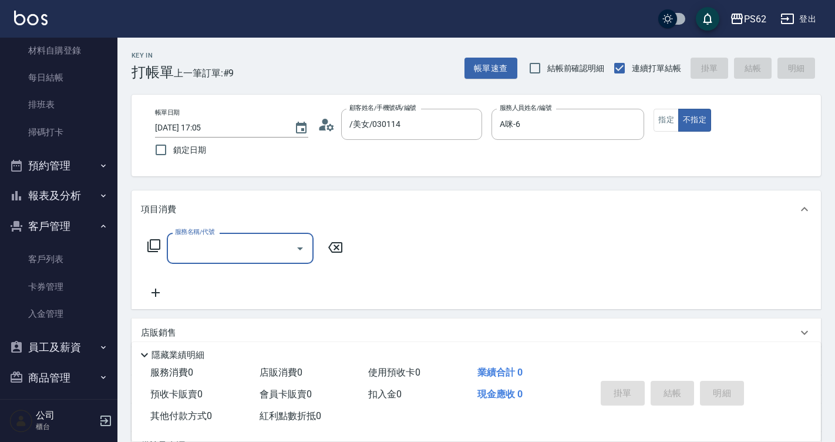
scroll to position [0, 0]
click at [153, 243] on icon at bounding box center [154, 245] width 14 height 14
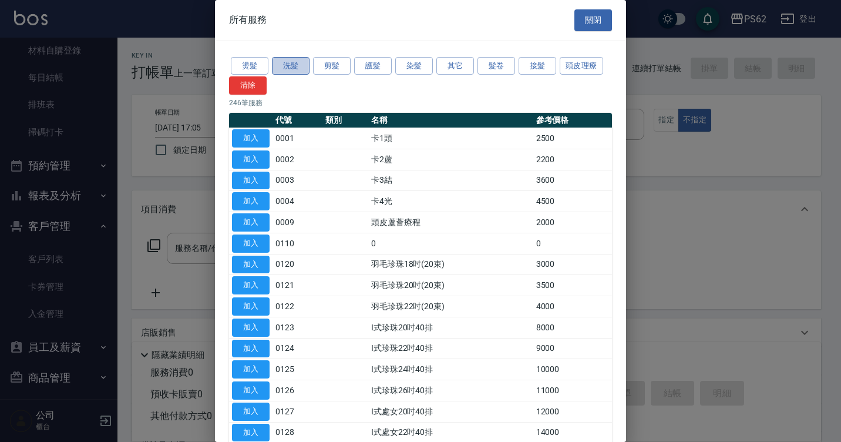
click at [294, 69] on button "洗髮" at bounding box center [291, 66] width 38 height 18
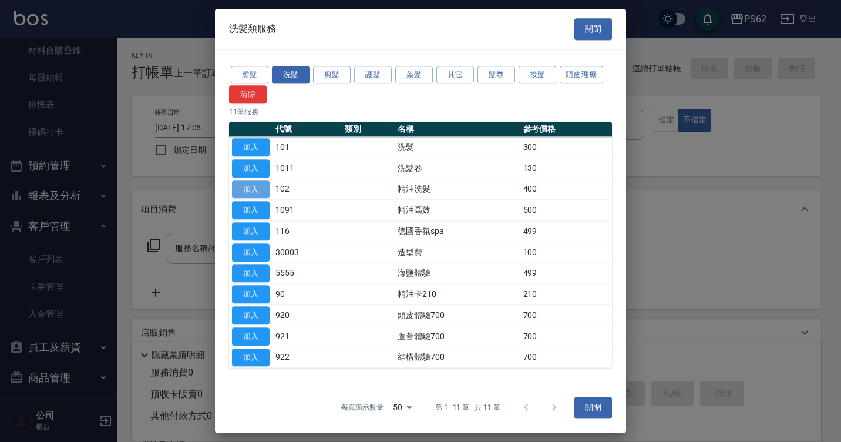
click at [258, 192] on button "加入" at bounding box center [251, 189] width 38 height 18
click at [258, 192] on div "項目消費" at bounding box center [476, 209] width 689 height 38
type input "精油洗髮(102)"
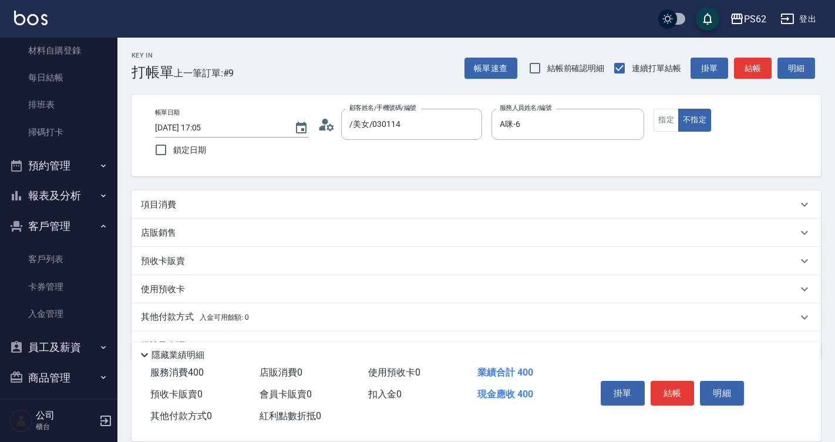
click at [156, 204] on p "項目消費" at bounding box center [158, 204] width 35 height 12
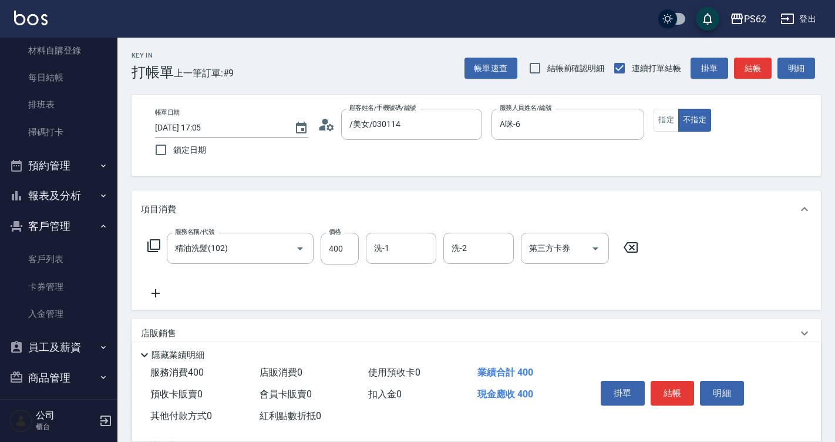
click at [156, 204] on p "項目消費" at bounding box center [158, 209] width 35 height 12
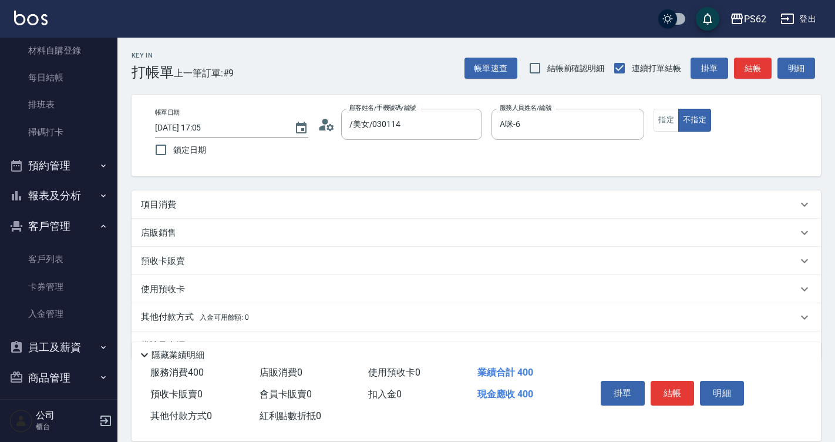
click at [177, 207] on div "項目消費" at bounding box center [469, 204] width 656 height 12
click at [178, 208] on div "項目消費" at bounding box center [469, 204] width 656 height 12
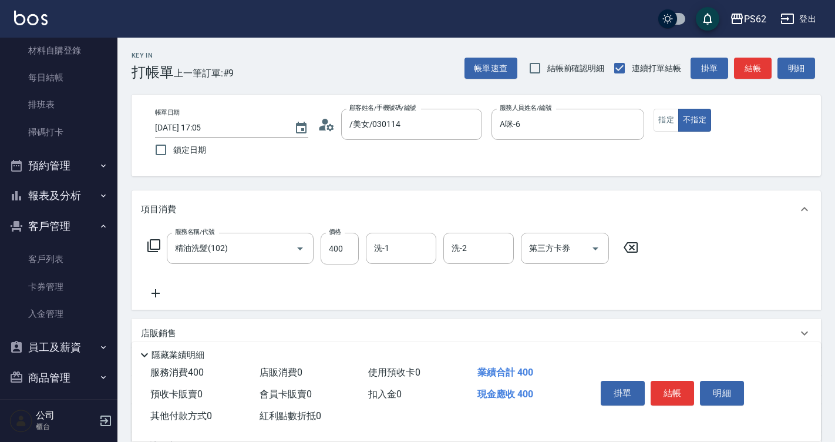
click at [625, 251] on icon at bounding box center [630, 247] width 29 height 14
click at [625, 251] on div "服務名稱/代號 精油洗髮(102) 服務名稱/代號 價格 400 價格 洗-1 洗-1 洗-2 洗-2 第三方卡券 第三方卡券" at bounding box center [476, 269] width 689 height 82
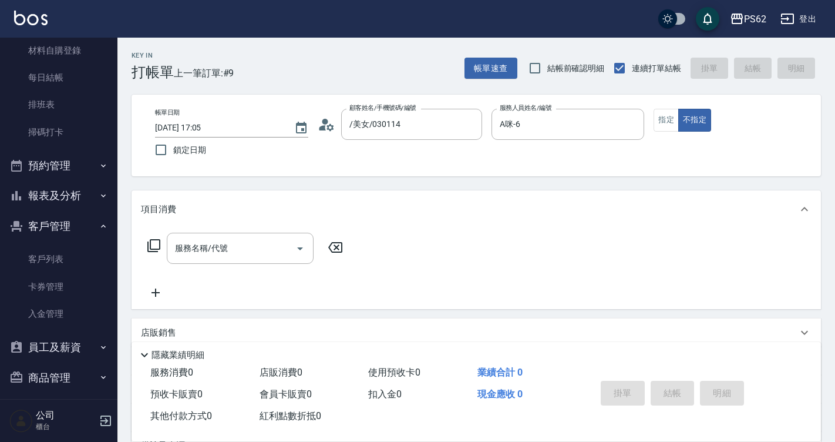
click at [157, 238] on icon at bounding box center [154, 245] width 14 height 14
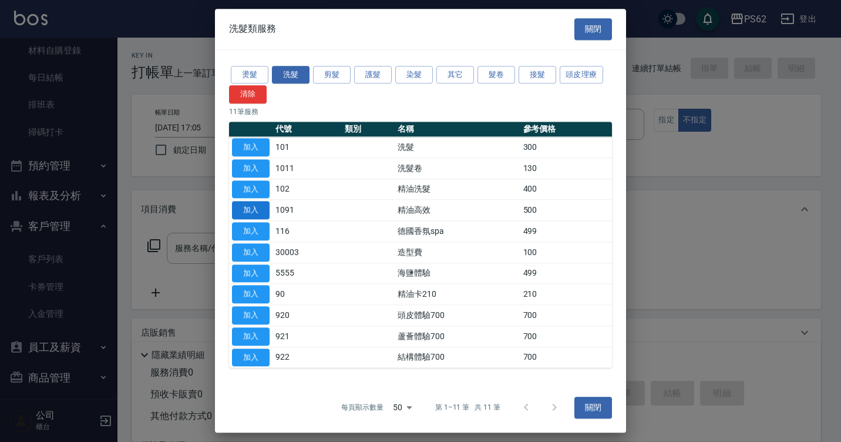
click at [250, 207] on button "加入" at bounding box center [251, 210] width 38 height 18
type input "精油高效(1091)"
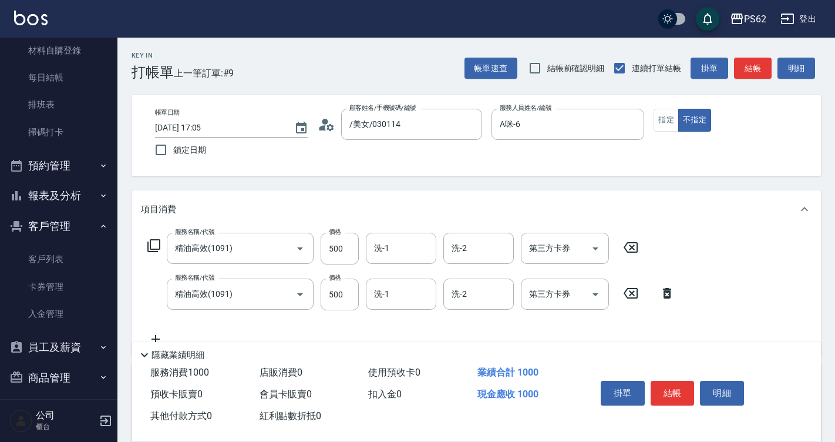
click at [664, 293] on icon at bounding box center [667, 293] width 8 height 11
click at [664, 293] on div "服務名稱/代號 精油高效(1091) 服務名稱/代號 價格 500 價格 洗-1 洗-1 洗-2 洗-2 第三方卡券 第三方卡券 服務名稱/代號 精油高效(1…" at bounding box center [476, 291] width 689 height 127
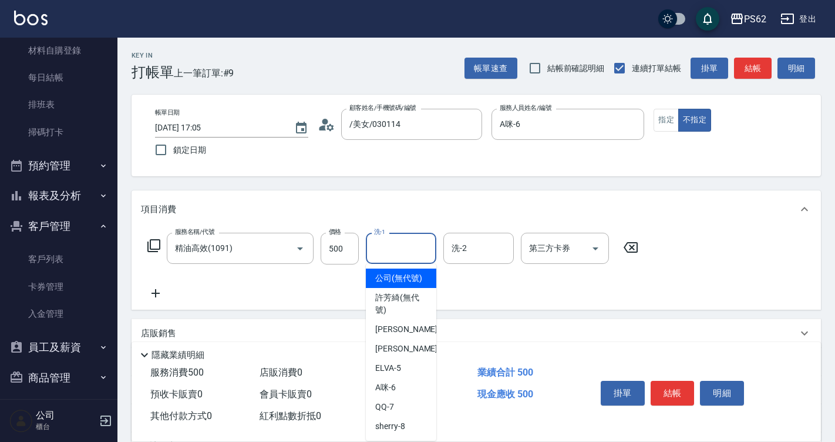
click at [409, 240] on input "洗-1" at bounding box center [401, 248] width 60 height 21
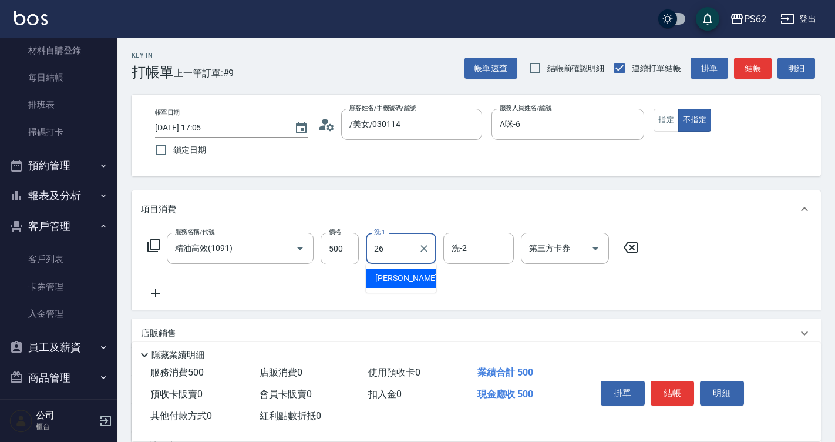
type input "[PERSON_NAME]-26"
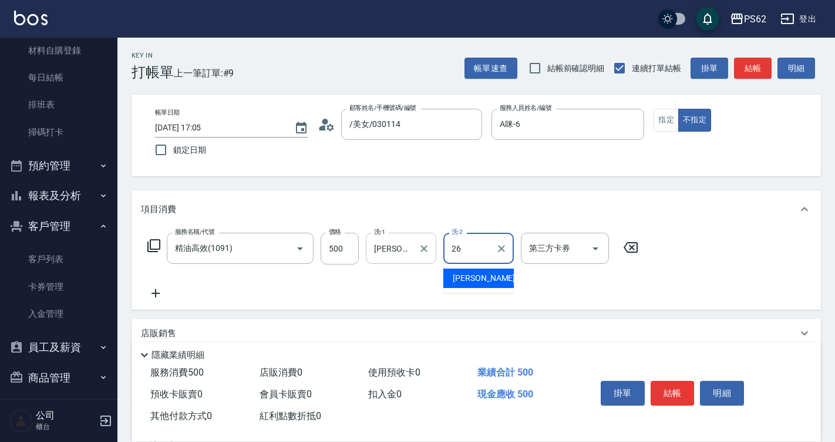
type input "[PERSON_NAME]-26"
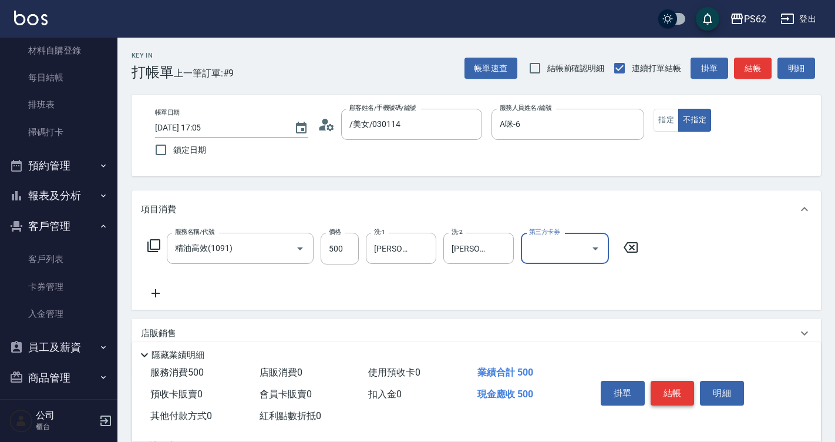
click at [686, 383] on button "結帳" at bounding box center [673, 392] width 44 height 25
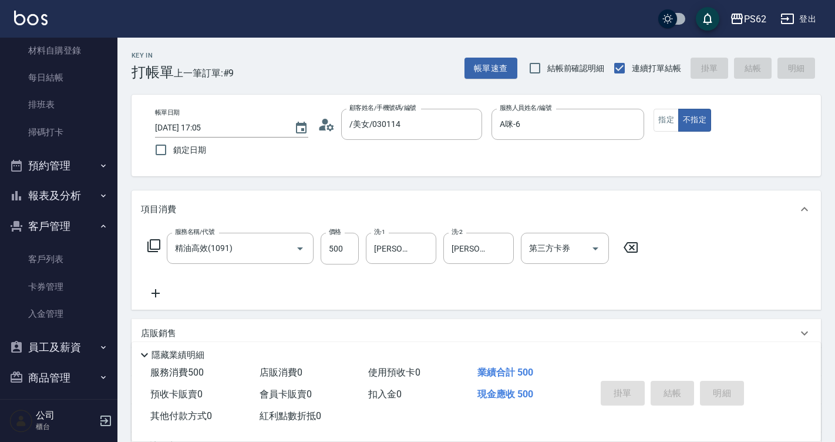
click at [686, 383] on div "掛單 結帳 明細" at bounding box center [672, 394] width 153 height 37
type input "2025/08/11 18:38"
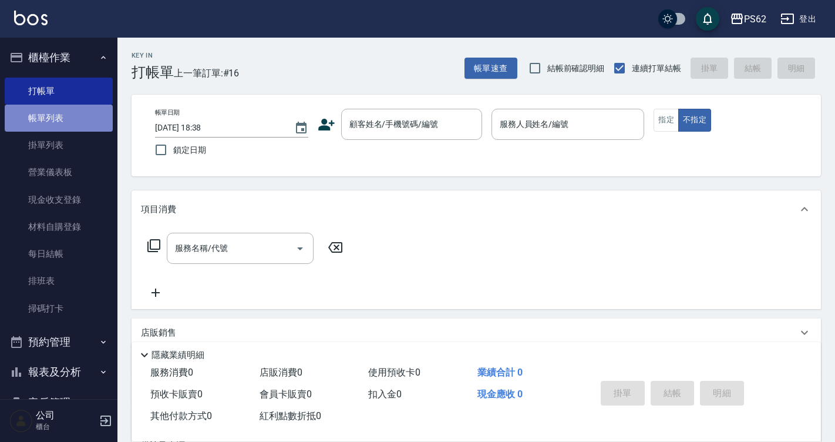
click at [62, 123] on link "帳單列表" at bounding box center [59, 118] width 108 height 27
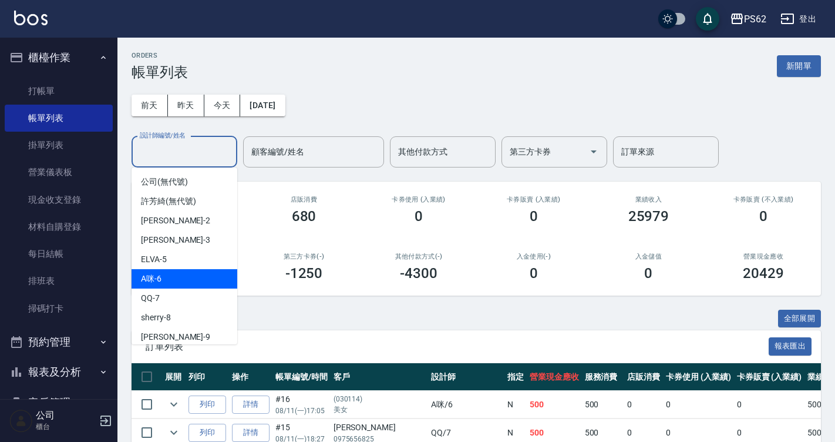
drag, startPoint x: 180, startPoint y: 147, endPoint x: 173, endPoint y: 272, distance: 125.8
click at [173, 272] on body "PS62 登出 櫃檯作業 打帳單 帳單列表 掛單列表 營業儀表板 現金收支登錄 材料自購登錄 每日結帳 排班表 掃碼打卡 預約管理 預約管理 單日預約紀錄 單…" at bounding box center [417, 443] width 835 height 887
click at [173, 272] on div "A咪 -6" at bounding box center [185, 278] width 106 height 19
type input "A咪-6"
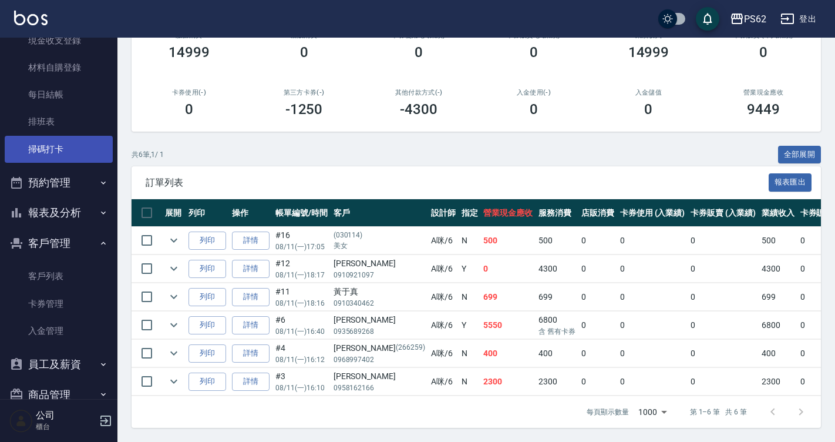
scroll to position [214, 0]
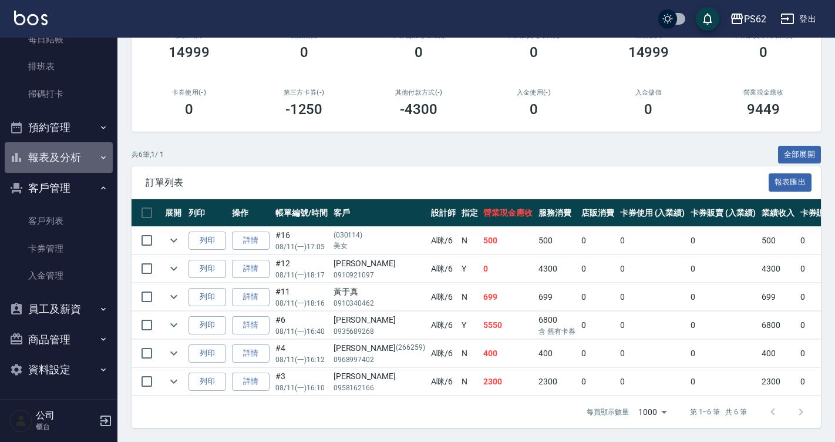
click at [63, 159] on button "報表及分析" at bounding box center [59, 157] width 108 height 31
click at [50, 152] on button "報表及分析" at bounding box center [59, 157] width 108 height 31
click at [66, 153] on button "報表及分析" at bounding box center [59, 157] width 108 height 31
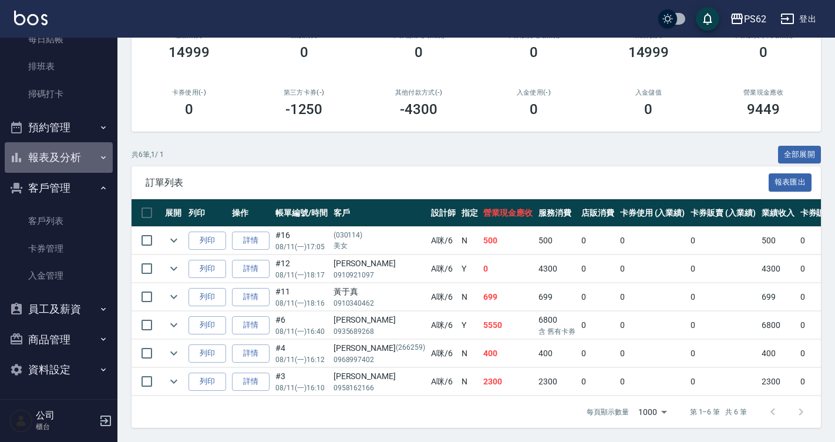
click at [66, 153] on button "報表及分析" at bounding box center [59, 157] width 108 height 31
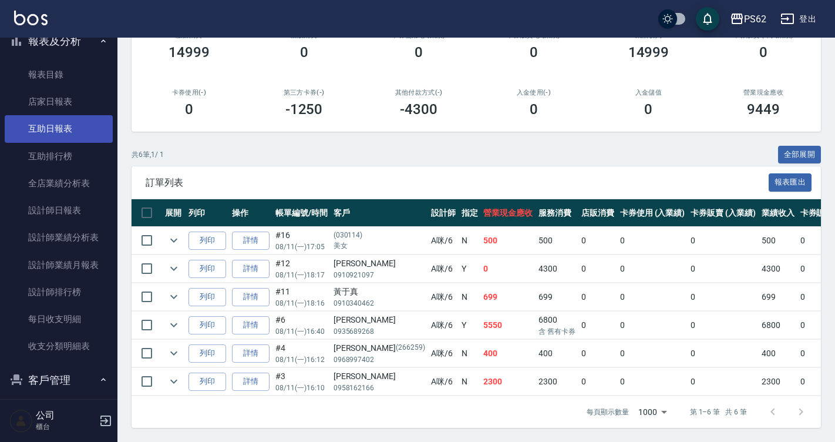
scroll to position [332, 0]
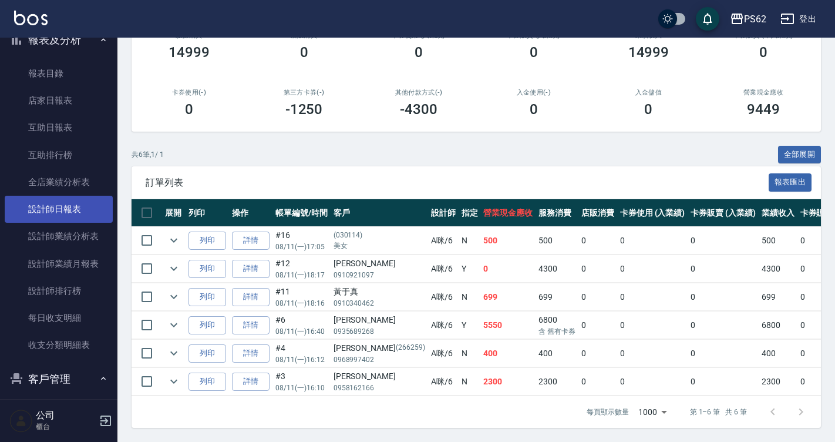
click at [71, 218] on link "設計師日報表" at bounding box center [59, 209] width 108 height 27
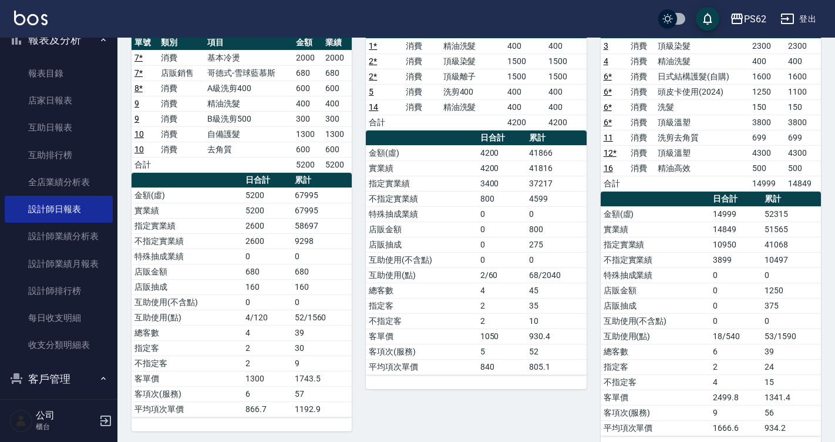
scroll to position [117, 0]
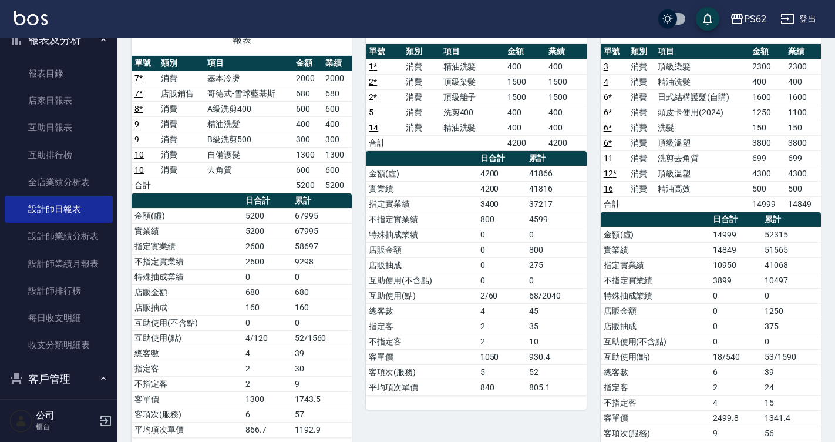
drag, startPoint x: 599, startPoint y: 159, endPoint x: 594, endPoint y: 165, distance: 8.3
click at [594, 165] on div "6 A咪 李姿慧 08/11/2025 日報表 單號 類別 項目 金額 業績 3 消費 頂級染髮 2300 2300 4 消費 精油洗髮 400 400 6 …" at bounding box center [704, 234] width 234 height 471
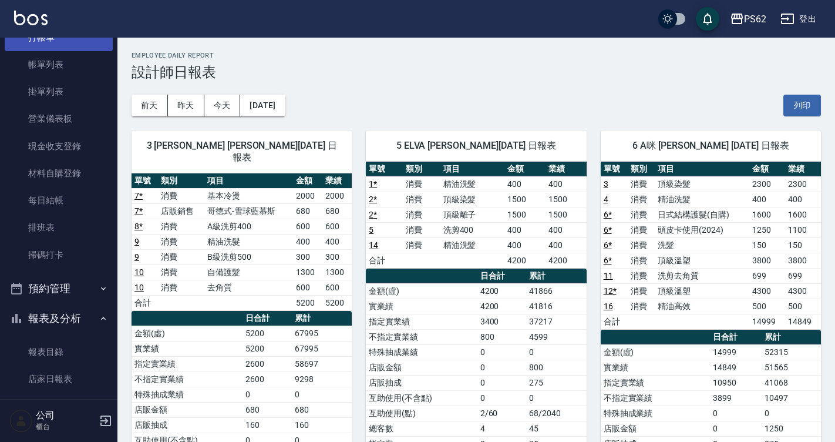
scroll to position [0, 0]
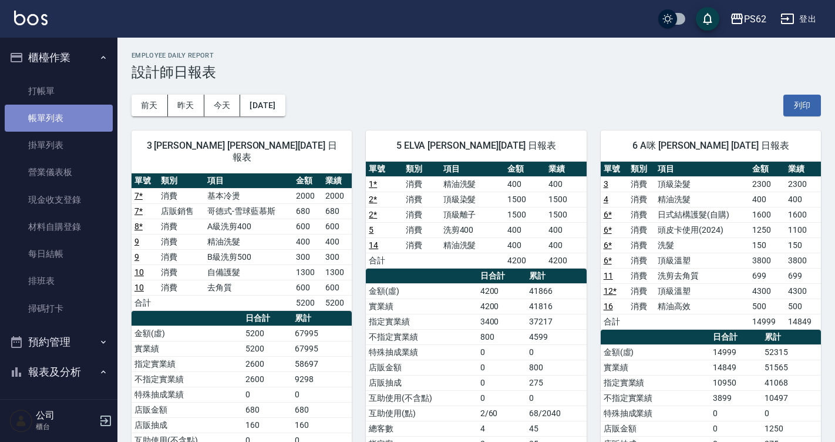
click at [63, 124] on link "帳單列表" at bounding box center [59, 118] width 108 height 27
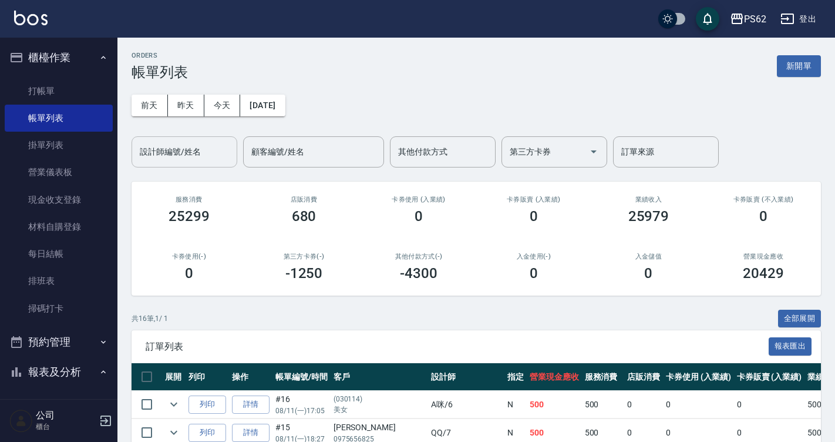
click at [176, 146] on input "設計師編號/姓名" at bounding box center [184, 151] width 95 height 21
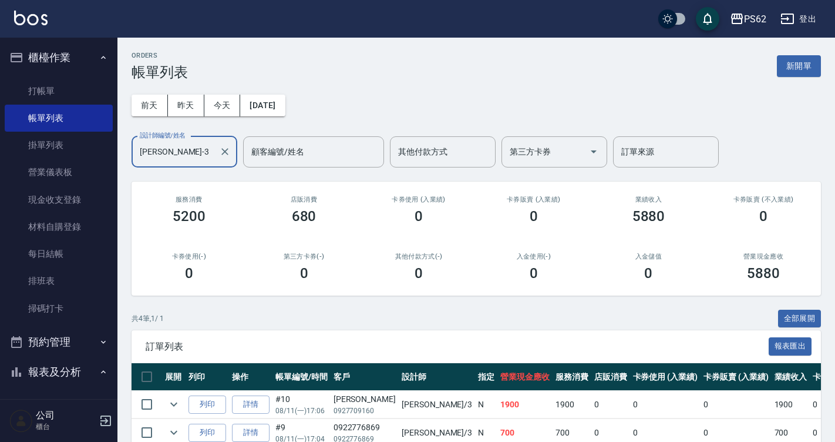
scroll to position [116, 0]
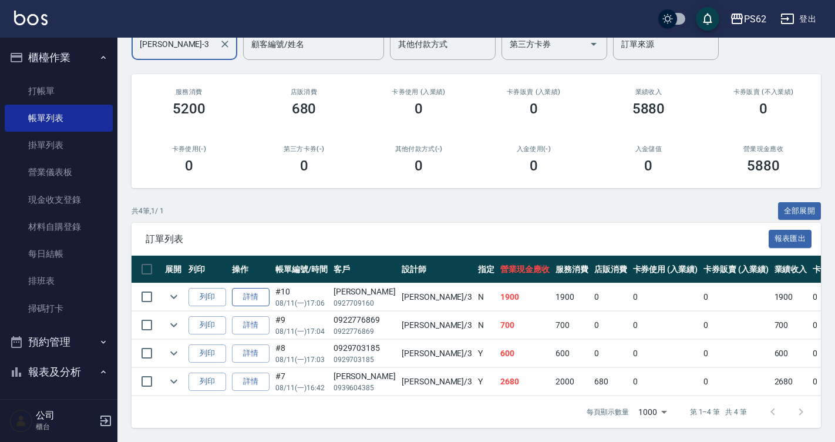
type input "Tina-3"
click at [251, 288] on link "詳情" at bounding box center [251, 297] width 38 height 18
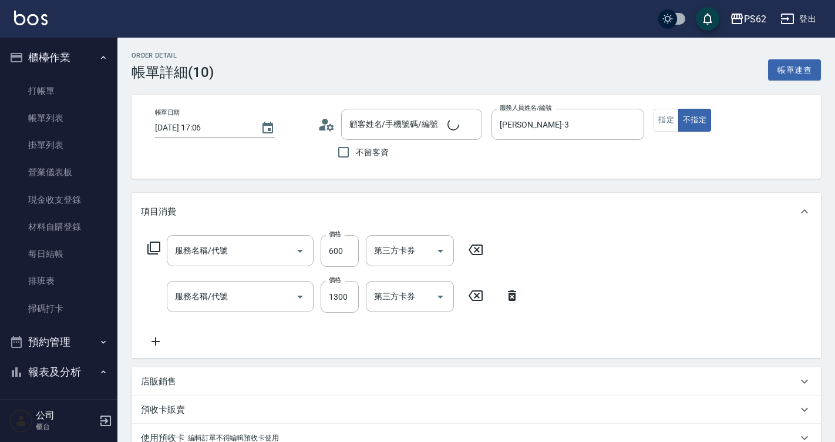
type input "2025/08/11 17:06"
type input "Tina-3"
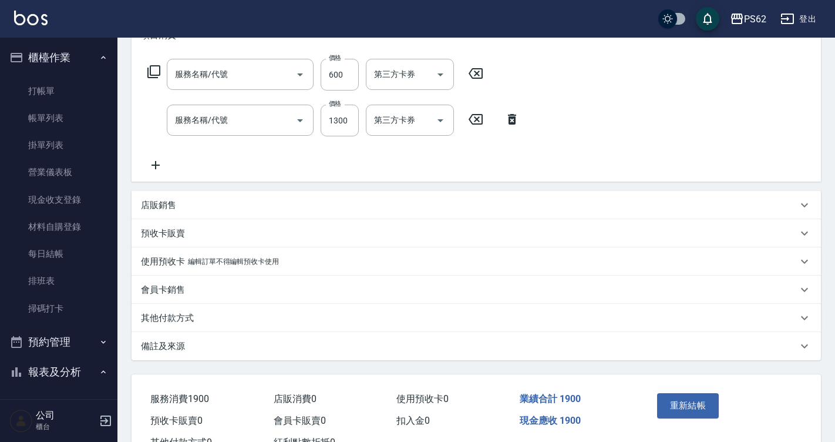
type input "去角質(555)"
type input "自備護髮(501)"
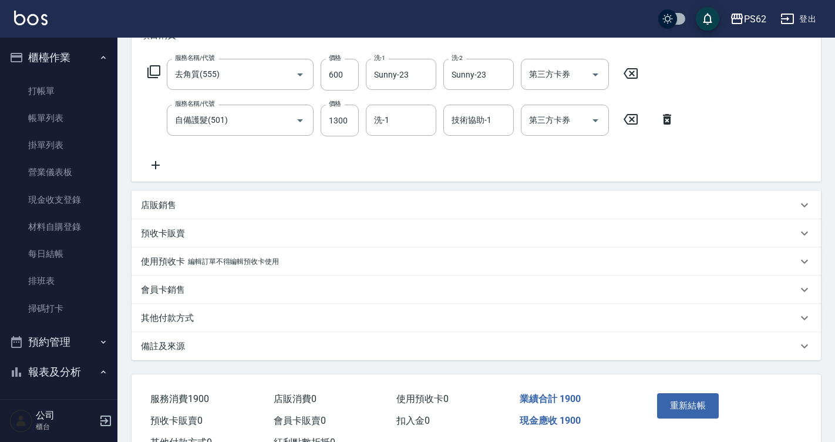
type input "[PERSON_NAME]/0927709160/"
click at [153, 167] on icon at bounding box center [155, 165] width 29 height 14
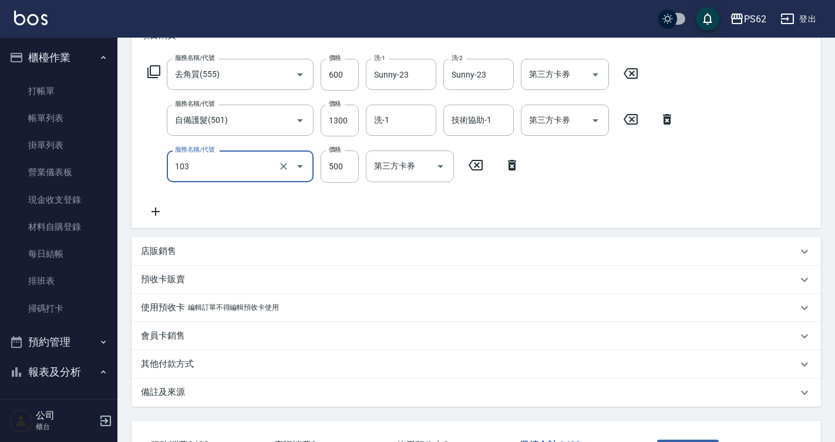
type input "B級洗剪500(103)"
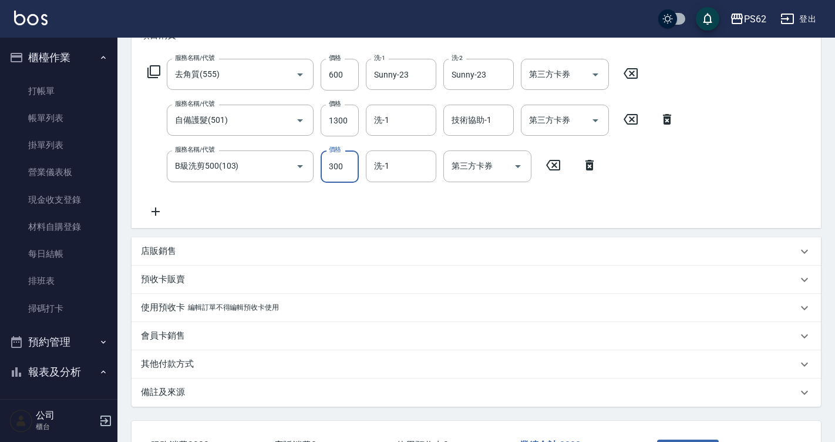
type input "300"
click at [670, 184] on div "服務名稱/代號 去角質(555) 服務名稱/代號 價格 600 價格 洗-1 Sunny-23 洗-1 洗-2 Sunny-23 洗-2 第三方卡券 第三方卡…" at bounding box center [411, 138] width 541 height 159
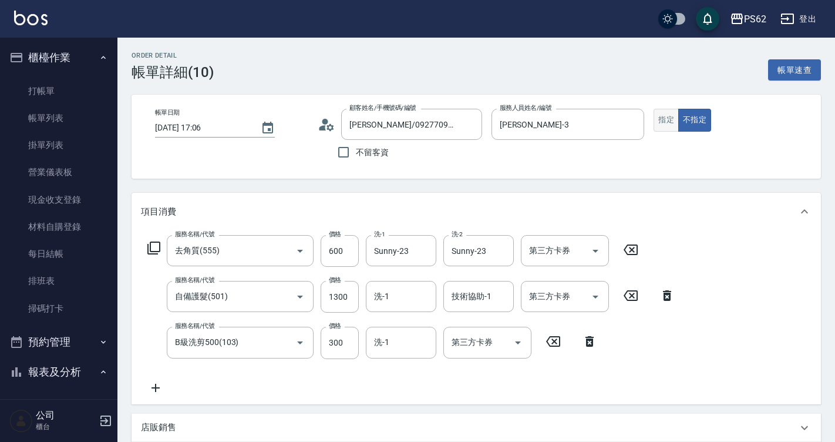
click at [664, 116] on button "指定" at bounding box center [665, 120] width 25 height 23
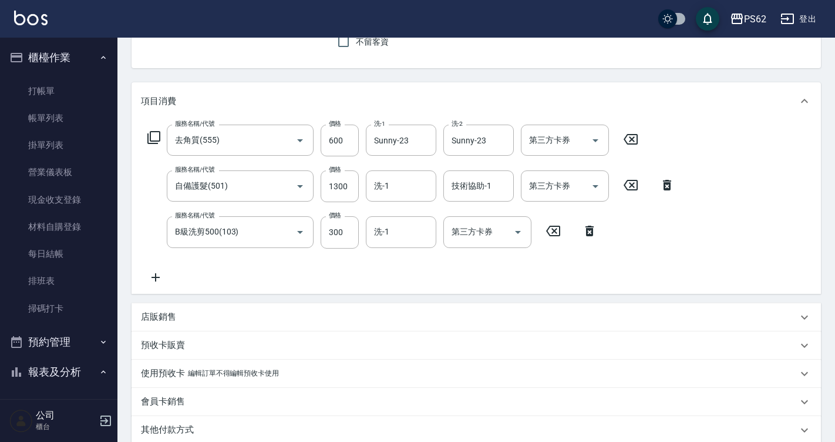
scroll to position [268, 0]
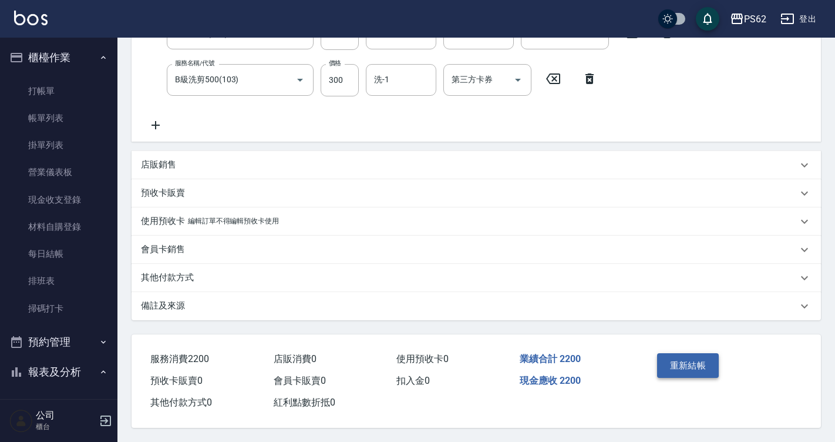
click at [690, 360] on button "重新結帳" at bounding box center [688, 365] width 62 height 25
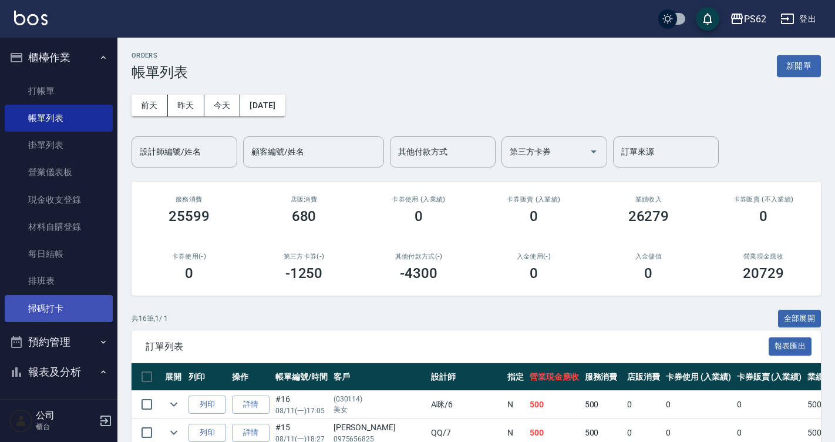
click at [96, 299] on link "掃碼打卡" at bounding box center [59, 308] width 108 height 27
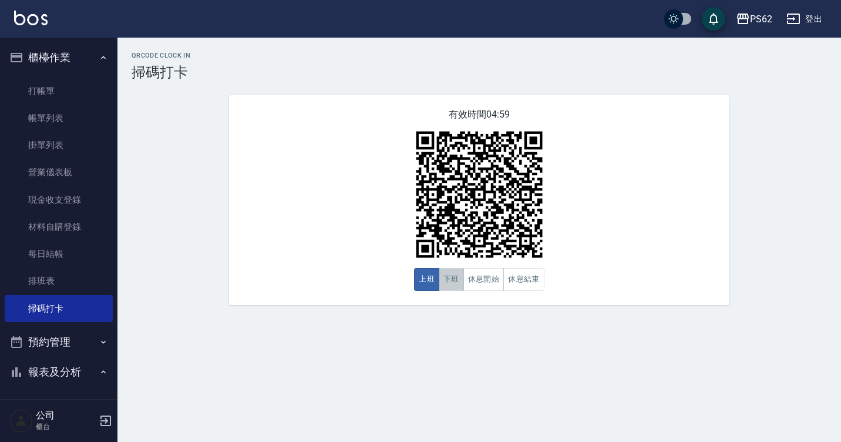
click at [456, 281] on button "下班" at bounding box center [451, 279] width 25 height 23
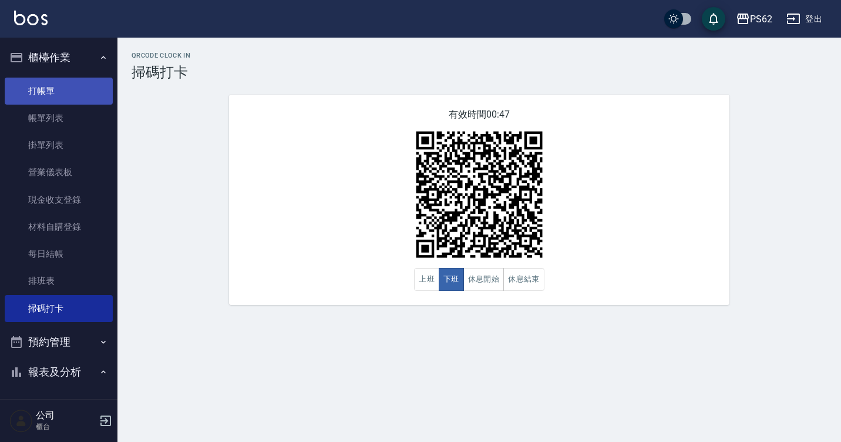
click at [77, 98] on link "打帳單" at bounding box center [59, 90] width 108 height 27
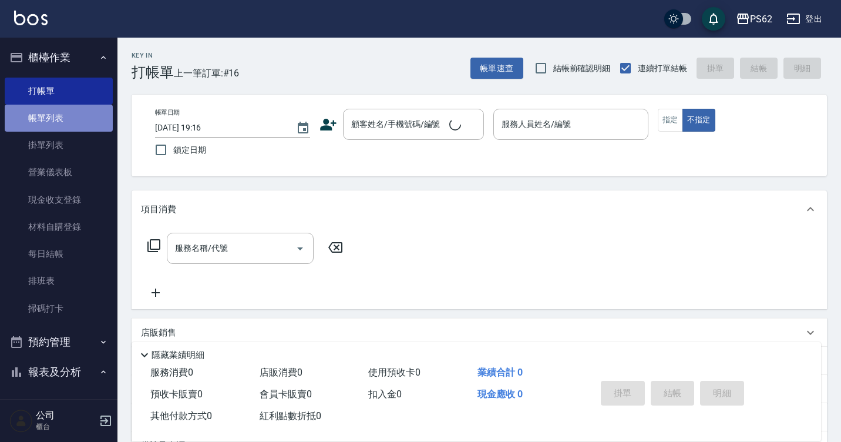
click at [90, 121] on link "帳單列表" at bounding box center [59, 118] width 108 height 27
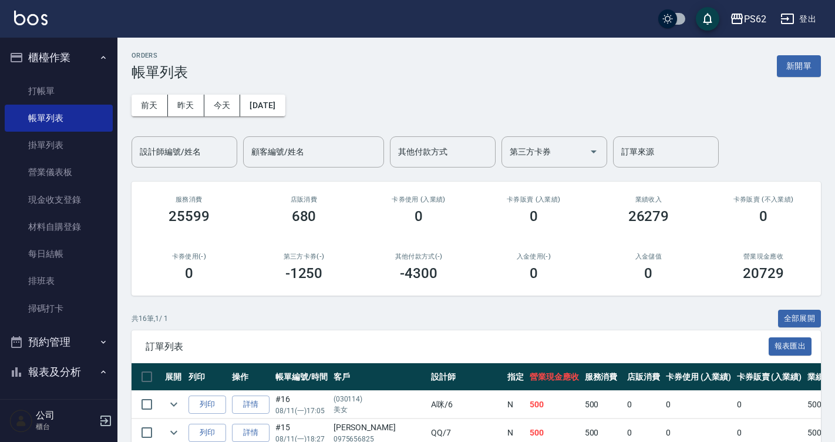
click at [222, 90] on div "前天 昨天 今天 2025/08/11 設計師編號/姓名 設計師編號/姓名 顧客編號/姓名 顧客編號/姓名 其他付款方式 其他付款方式 第三方卡券 第三方卡券…" at bounding box center [476, 123] width 689 height 87
click at [221, 109] on button "今天" at bounding box center [222, 106] width 36 height 22
click at [197, 147] on input "設計師編號/姓名" at bounding box center [184, 151] width 95 height 21
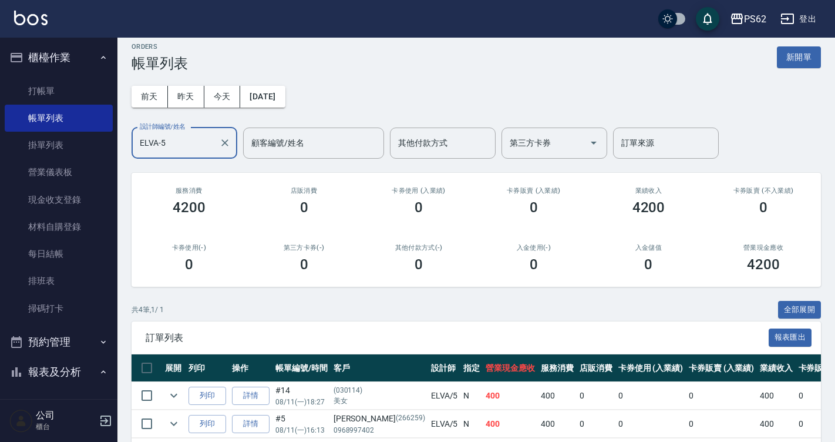
scroll to position [116, 0]
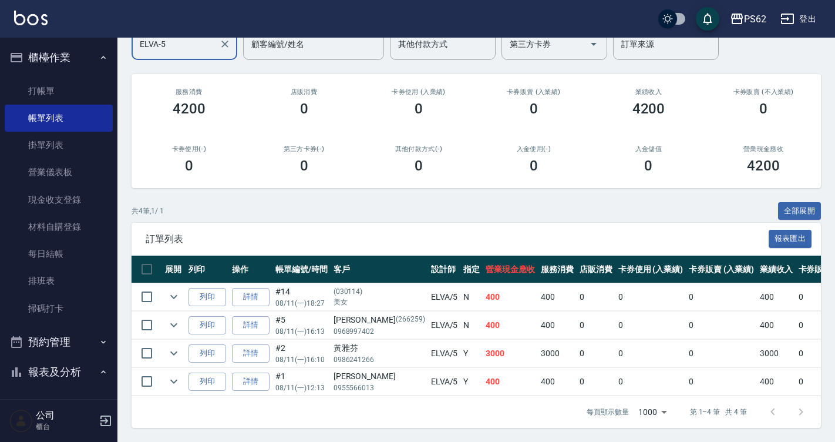
type input "ELVA-5"
click at [168, 318] on icon "expand row" at bounding box center [174, 325] width 14 height 14
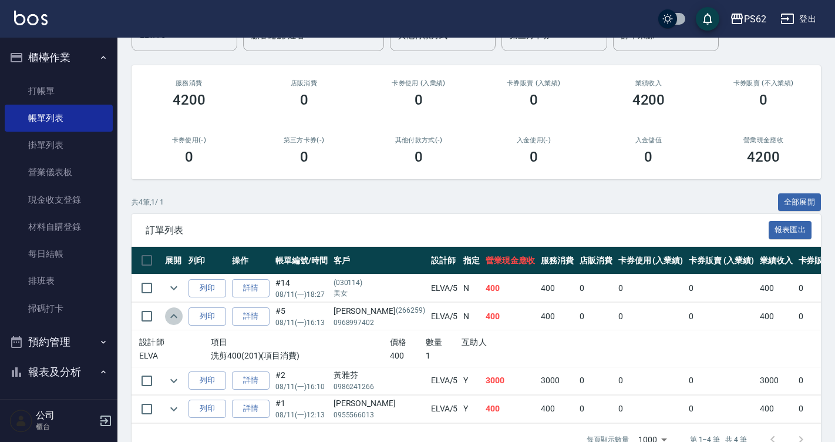
click at [168, 315] on icon "expand row" at bounding box center [174, 316] width 14 height 14
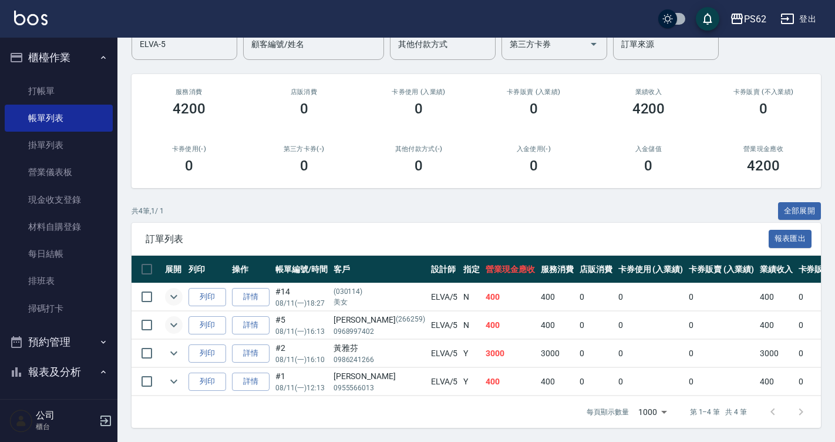
click at [176, 290] on icon "expand row" at bounding box center [174, 296] width 14 height 14
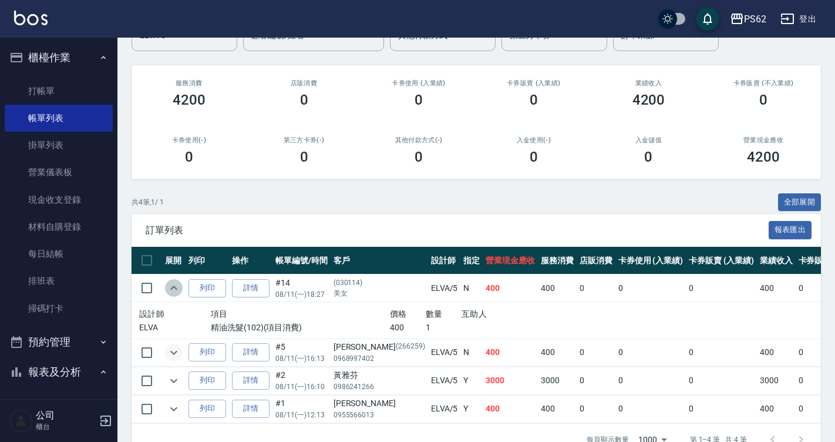
click at [176, 290] on icon "expand row" at bounding box center [174, 288] width 14 height 14
click at [205, 55] on div "ORDERS 帳單列表 新開單 前天 昨天 今天 2025/08/11 設計師編號/姓名 ELVA-5 設計師編號/姓名 顧客編號/姓名 顧客編號/姓名 其他…" at bounding box center [475, 195] width 717 height 548
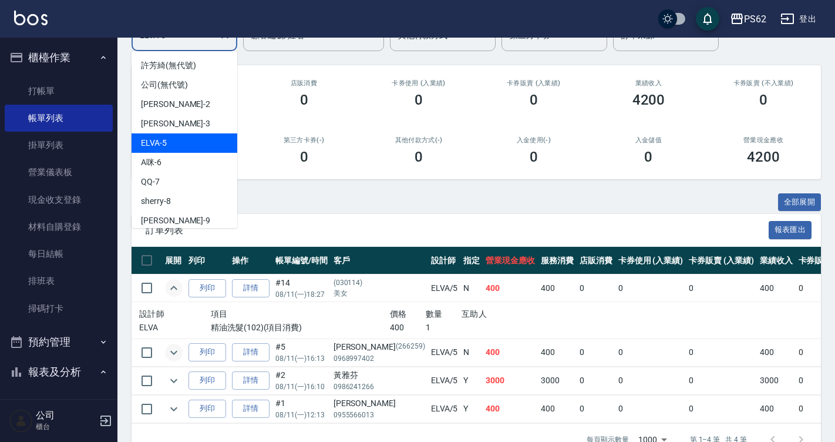
click at [203, 45] on input "ELVA-5" at bounding box center [175, 35] width 77 height 21
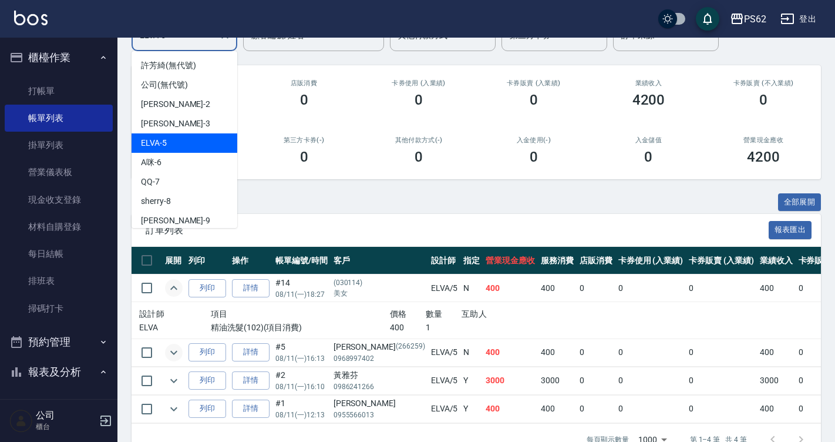
click at [203, 45] on input "ELVA-5" at bounding box center [175, 35] width 77 height 21
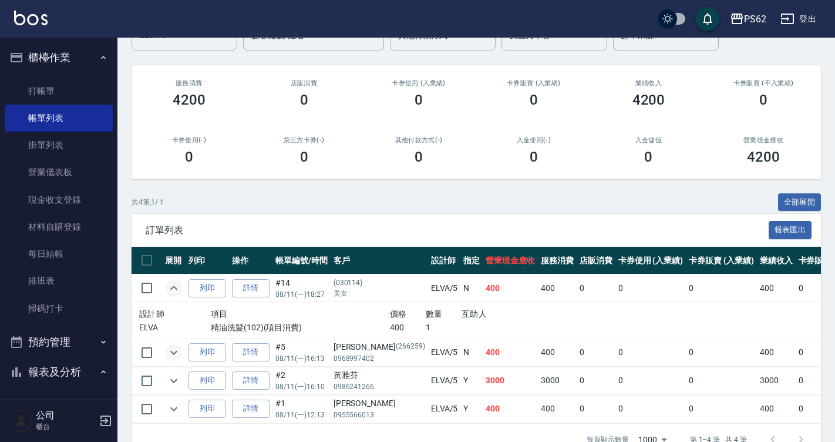
click at [348, 173] on div "第三方卡券(-) 0" at bounding box center [304, 150] width 115 height 57
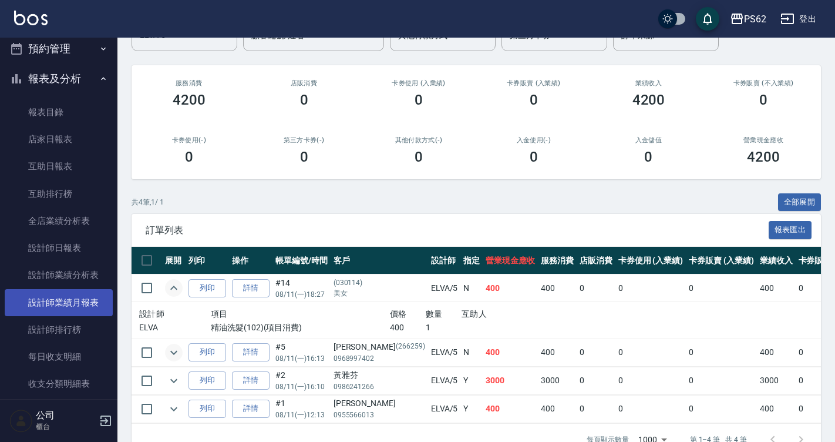
scroll to position [294, 0]
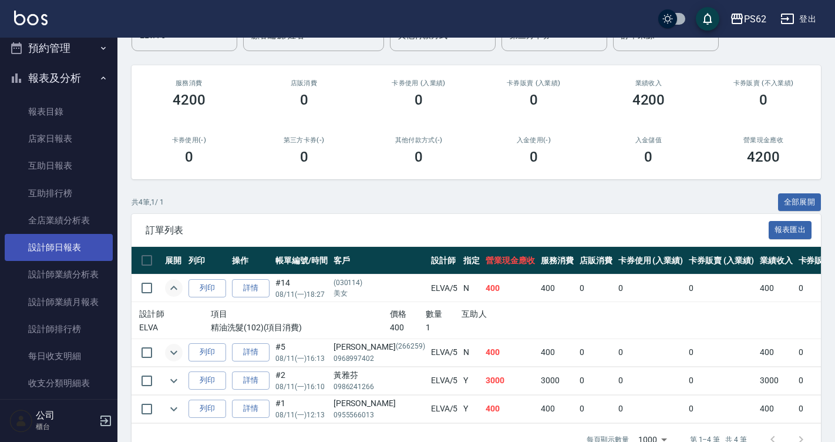
click at [41, 241] on link "設計師日報表" at bounding box center [59, 247] width 108 height 27
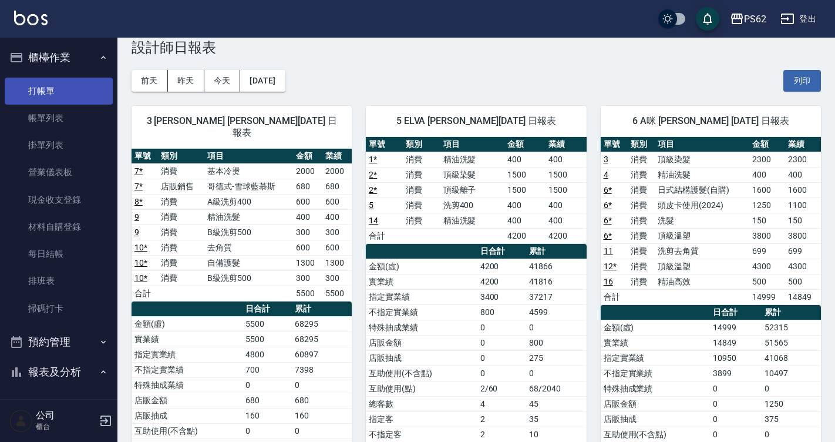
click at [63, 90] on link "打帳單" at bounding box center [59, 90] width 108 height 27
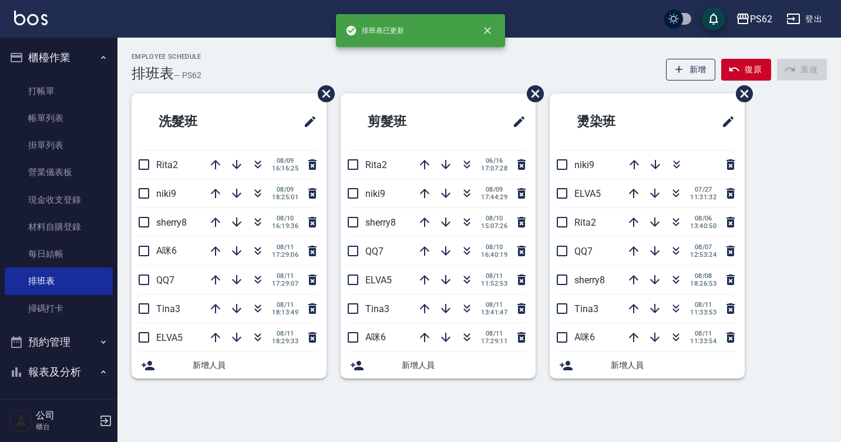
scroll to position [235, 0]
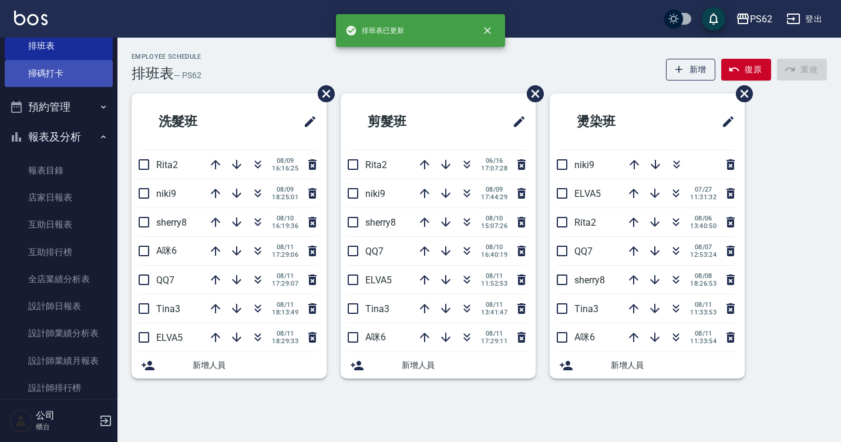
click at [59, 61] on link "掃碼打卡" at bounding box center [59, 73] width 108 height 27
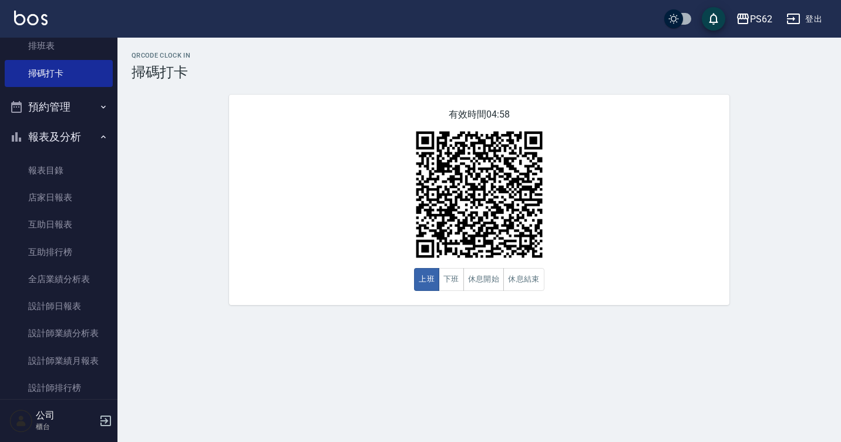
click at [443, 305] on div "有效時間 04:58 上班 下班 休息開始 休息結束" at bounding box center [479, 200] width 500 height 210
click at [444, 275] on button "下班" at bounding box center [451, 279] width 25 height 23
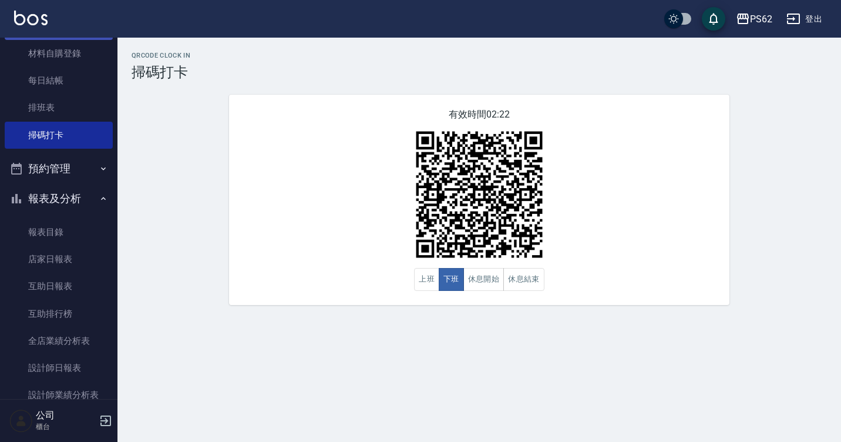
scroll to position [117, 0]
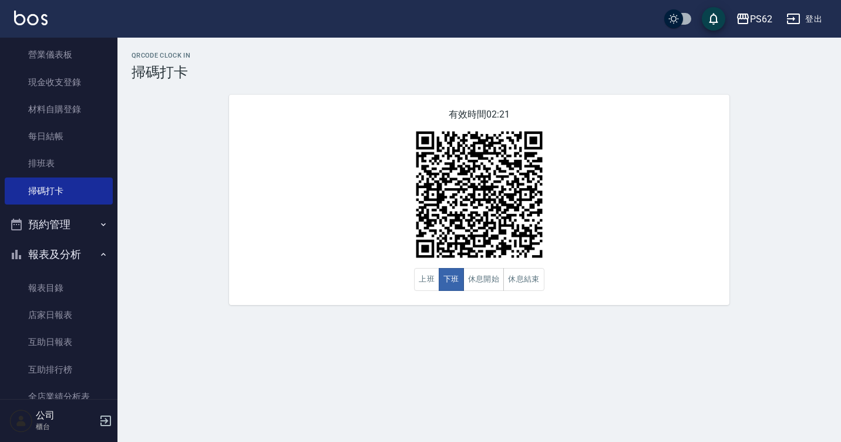
click at [274, 130] on div "有效時間 02:21 上班 下班 休息開始 休息結束" at bounding box center [479, 200] width 500 height 210
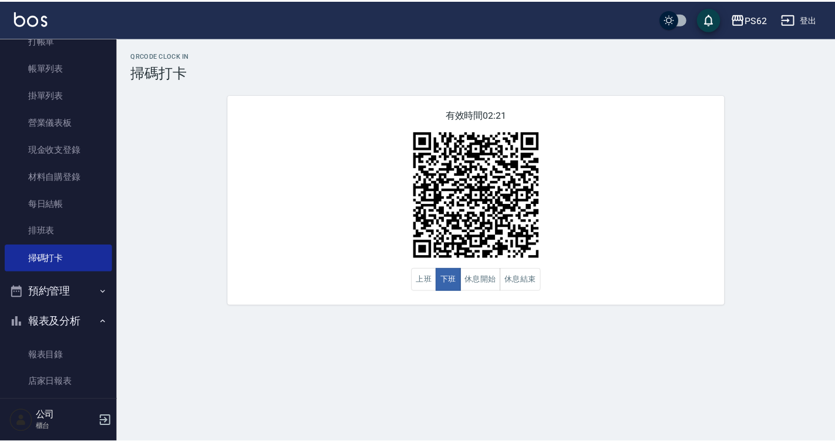
scroll to position [0, 0]
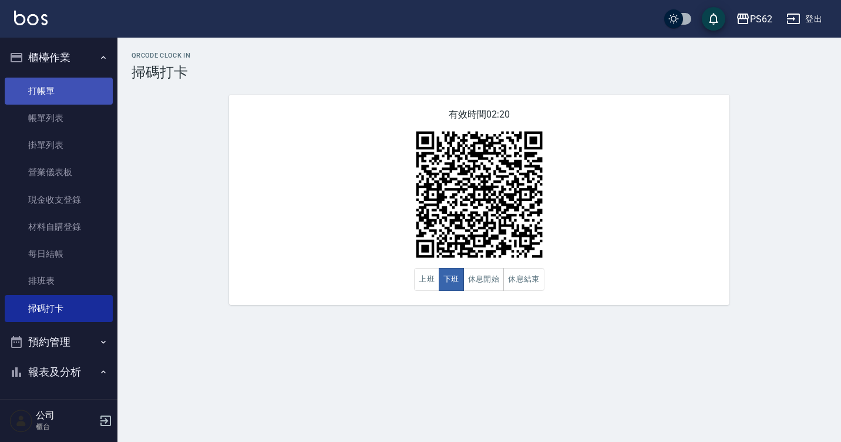
click at [49, 88] on link "打帳單" at bounding box center [59, 90] width 108 height 27
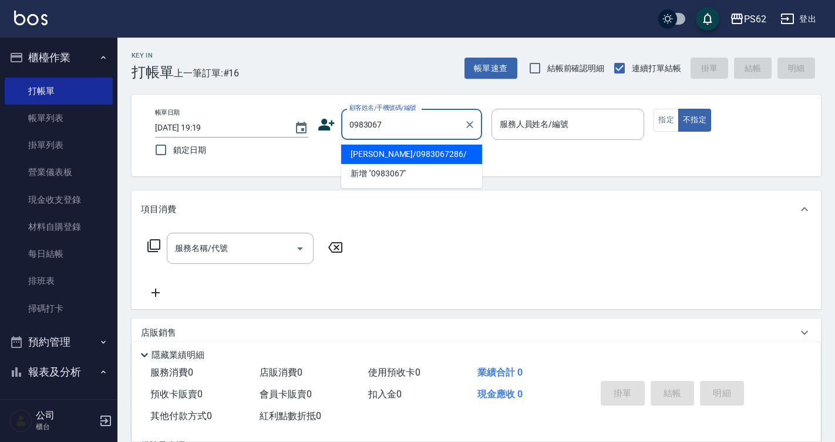
type input "[PERSON_NAME]/0983067286/"
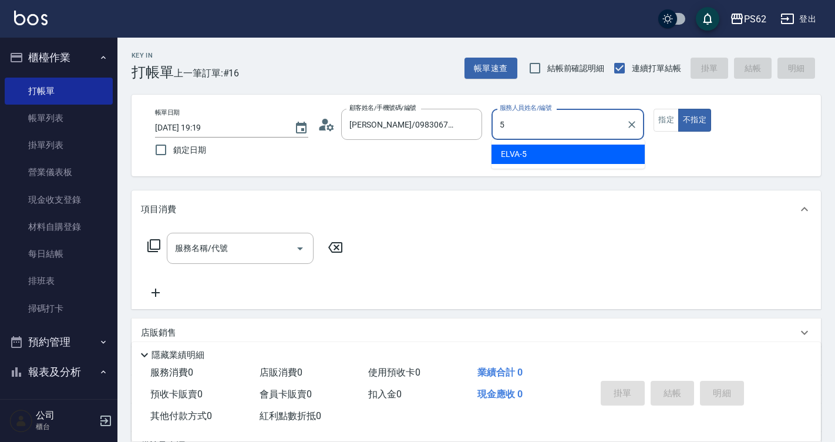
type input "ELVA-5"
type button "false"
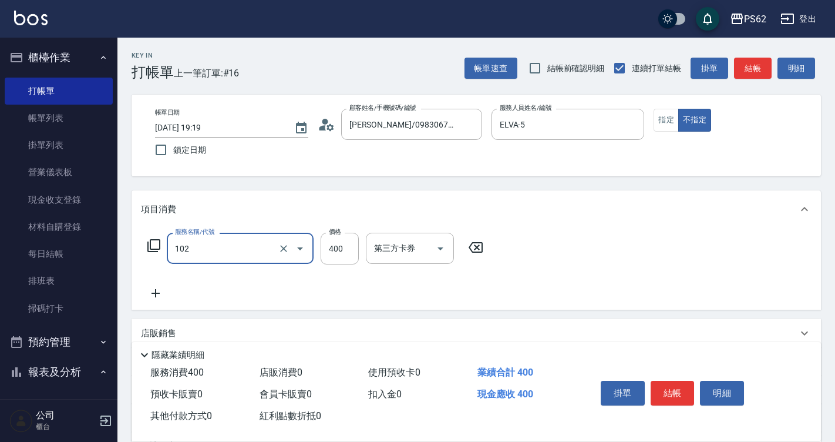
type input "精油洗髮(102)"
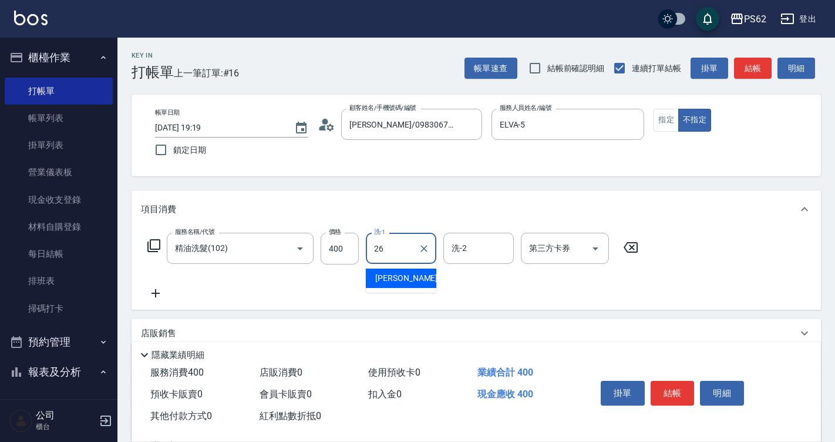
type input "[PERSON_NAME]-26"
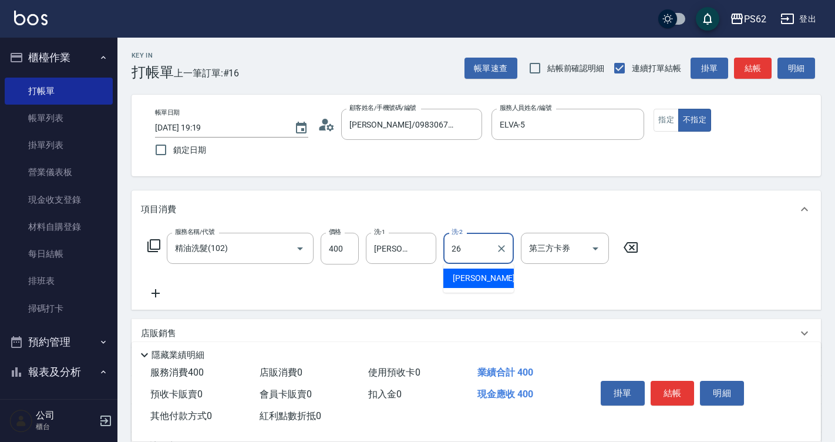
type input "[PERSON_NAME]-26"
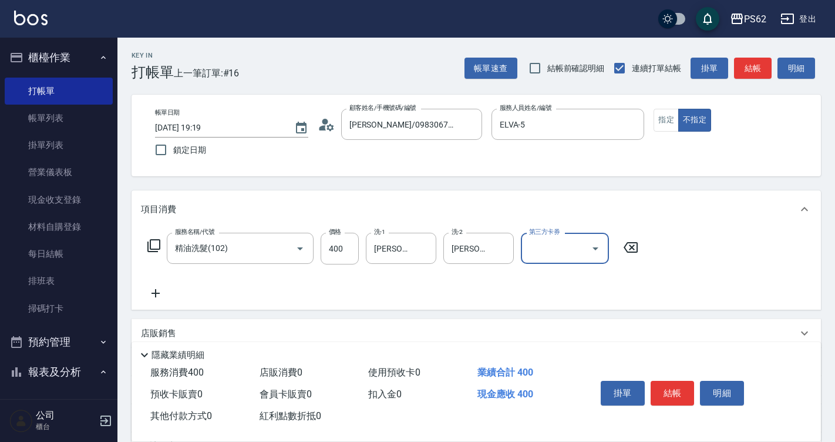
click at [743, 81] on div "Key In 打帳單 上一筆訂單:#16 帳單速查 結帳前確認明細 連續打單結帳 掛單 結帳 明細 帳單日期 [DATE] 19:19 鎖定日期 顧客姓名/手…" at bounding box center [475, 305] width 717 height 535
click at [744, 65] on button "結帳" at bounding box center [753, 69] width 38 height 22
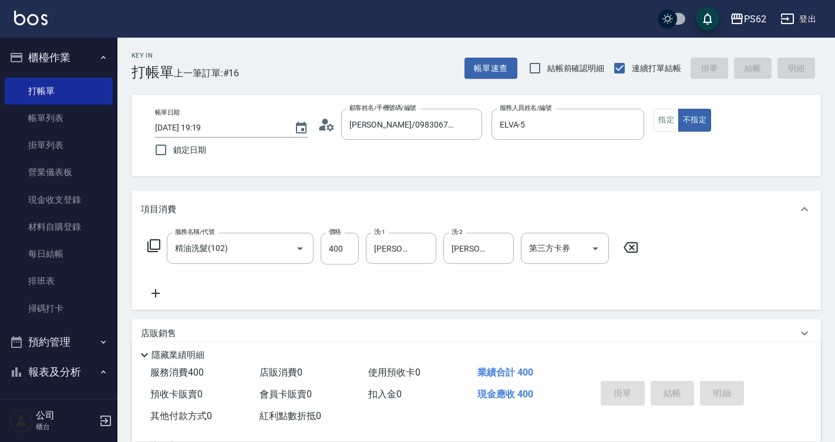
type input "[DATE] 19:20"
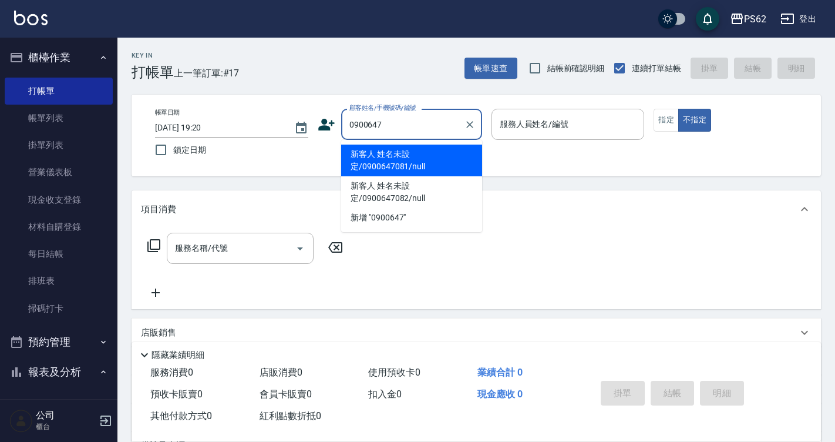
click at [378, 168] on li "新客人 姓名未設定/0900647081/null" at bounding box center [411, 160] width 141 height 32
type input "新客人 姓名未設定/0900647081/null"
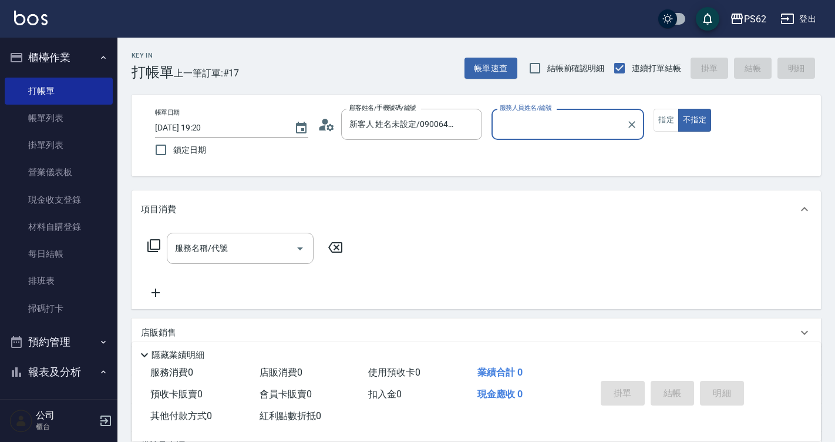
type input "QQ-7"
click at [678, 109] on button "不指定" at bounding box center [694, 120] width 33 height 23
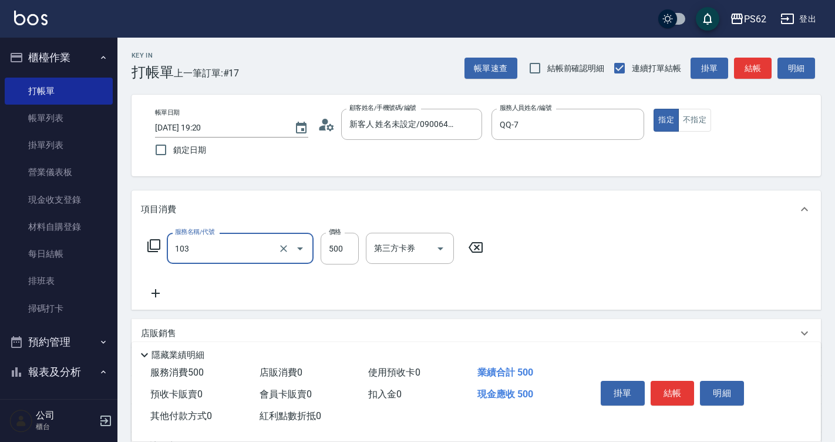
type input "B級洗剪500(103)"
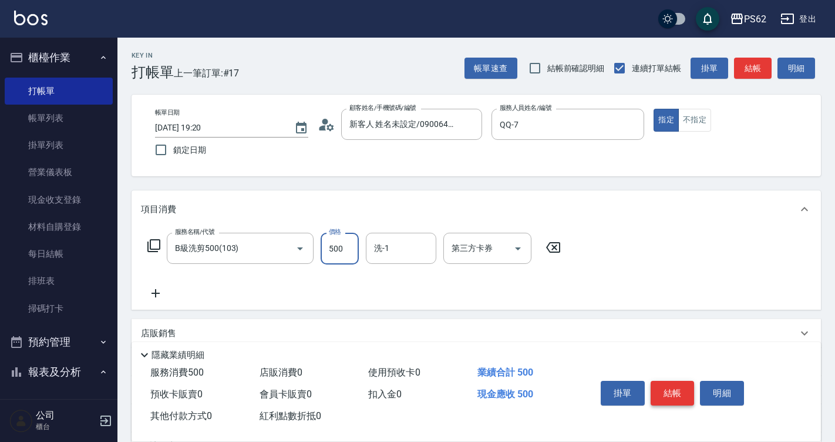
click at [671, 387] on button "結帳" at bounding box center [673, 392] width 44 height 25
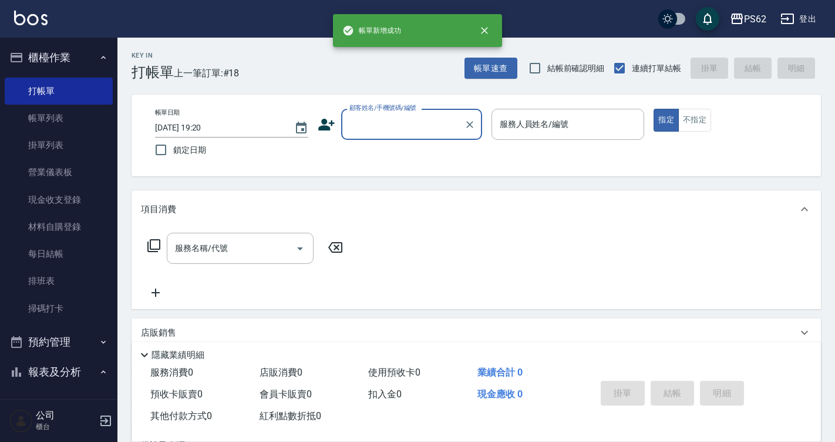
click at [359, 124] on input "顧客姓名/手機號碼/編號" at bounding box center [402, 124] width 113 height 21
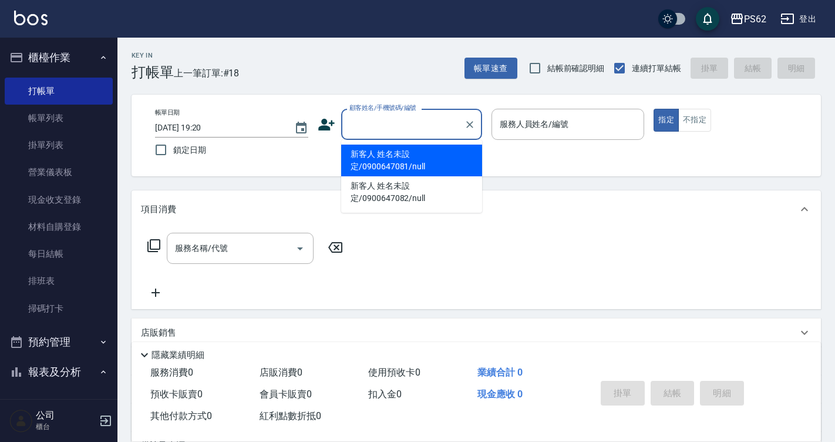
click at [372, 155] on li "新客人 姓名未設定/0900647081/null" at bounding box center [411, 160] width 141 height 32
type input "新客人 姓名未設定/0900647081/null"
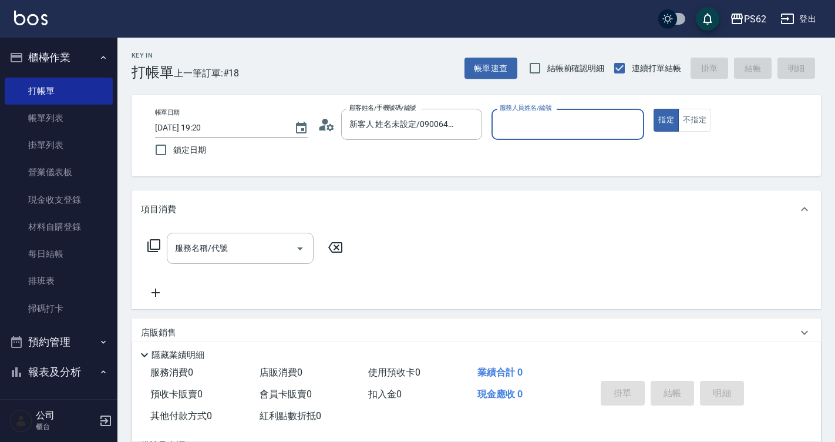
type input "QQ-7"
click at [321, 114] on div "顧客姓名/手機號碼/編號 新客人 姓名未設定/0900647081/null 顧客姓名/手機號碼/編號" at bounding box center [400, 124] width 164 height 31
click at [322, 119] on icon at bounding box center [327, 125] width 18 height 18
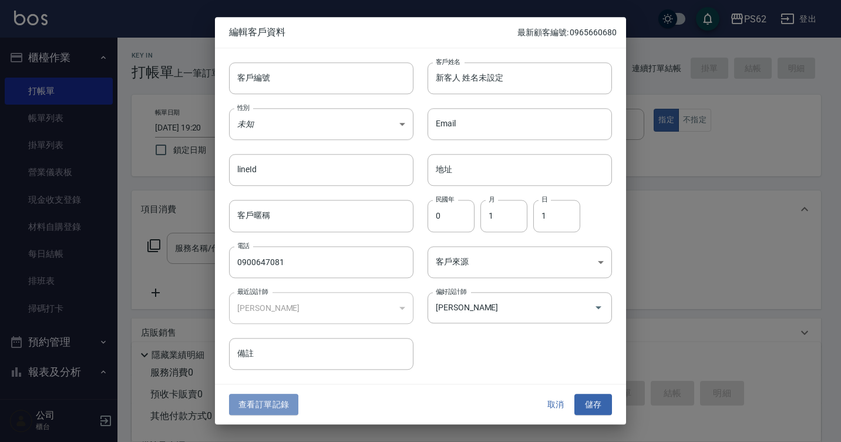
click at [291, 406] on button "查看訂單記錄" at bounding box center [263, 404] width 69 height 22
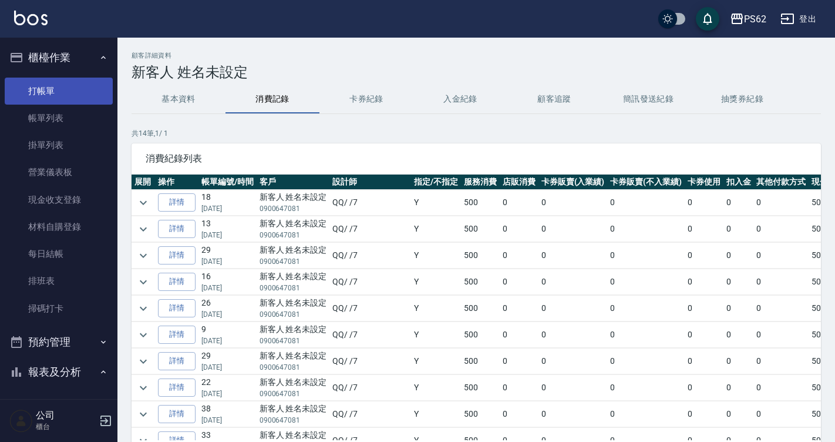
click at [53, 97] on link "打帳單" at bounding box center [59, 90] width 108 height 27
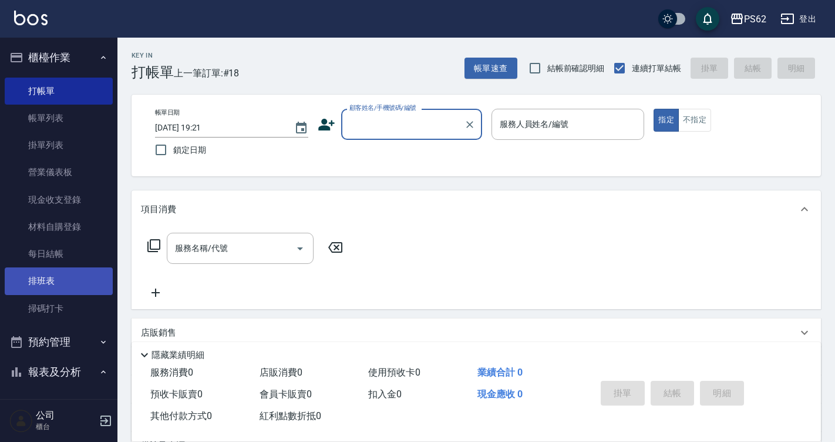
click at [63, 286] on link "排班表" at bounding box center [59, 280] width 108 height 27
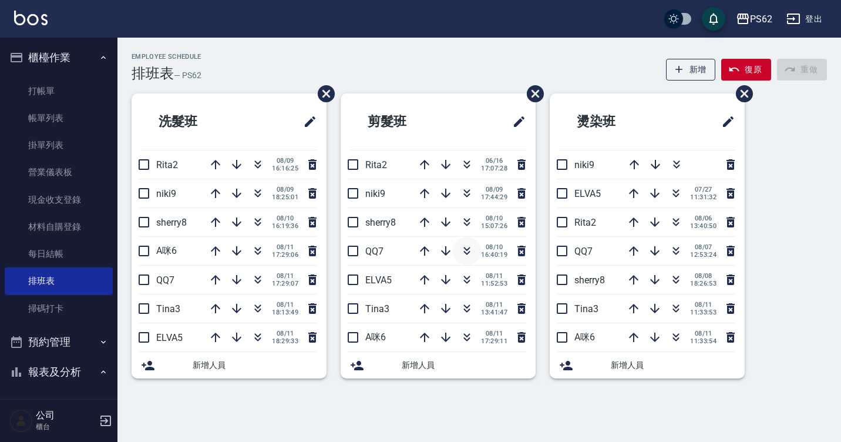
click at [461, 253] on icon "button" at bounding box center [467, 251] width 14 height 14
